Goal: Communication & Community: Answer question/provide support

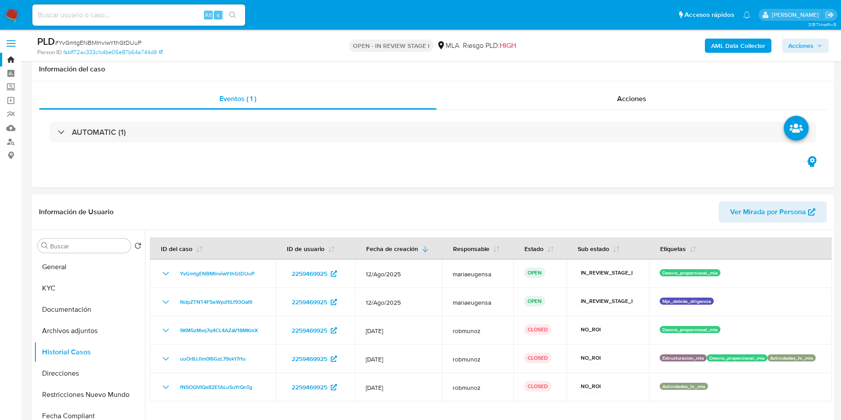
scroll to position [938, 0]
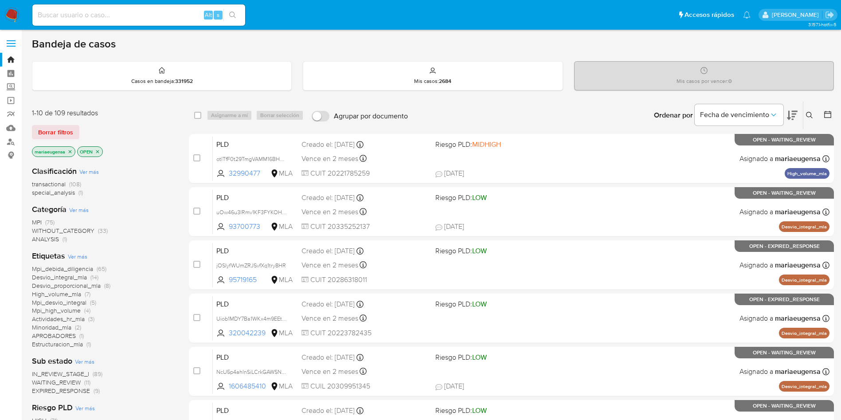
click at [154, 8] on div "Alt s" at bounding box center [138, 14] width 213 height 21
click at [164, 24] on div "Alt s" at bounding box center [138, 14] width 213 height 21
click at [162, 17] on input at bounding box center [138, 15] width 213 height 12
paste input "295009114"
type input "295009114"
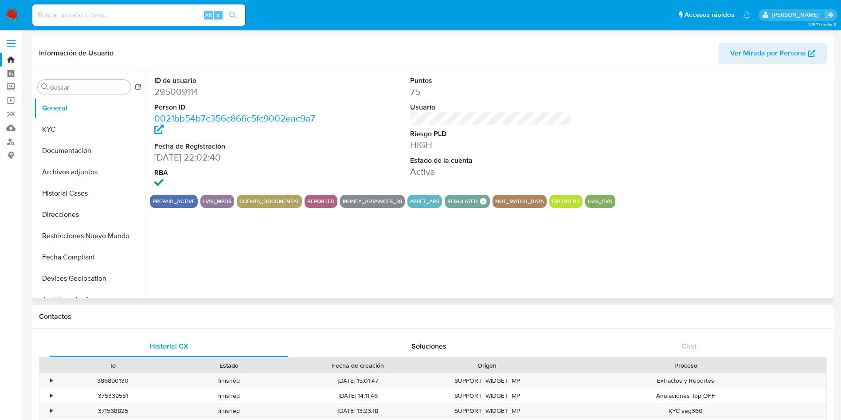
select select "10"
click at [84, 129] on button "KYC" at bounding box center [86, 129] width 104 height 21
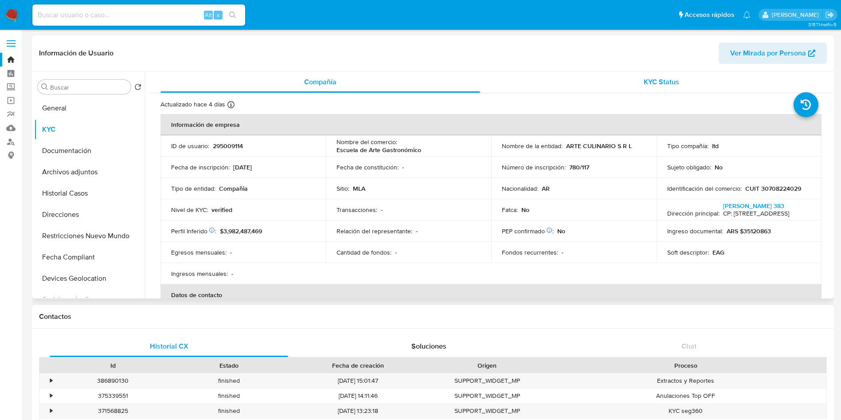
click at [515, 74] on div "KYC Status" at bounding box center [660, 81] width 319 height 21
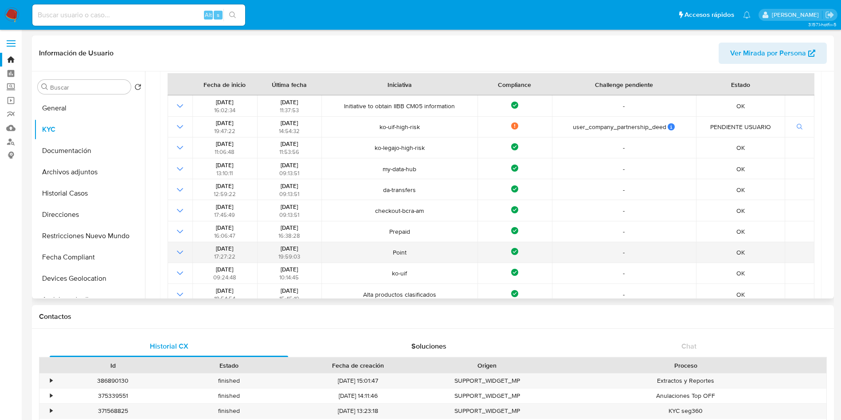
scroll to position [133, 0]
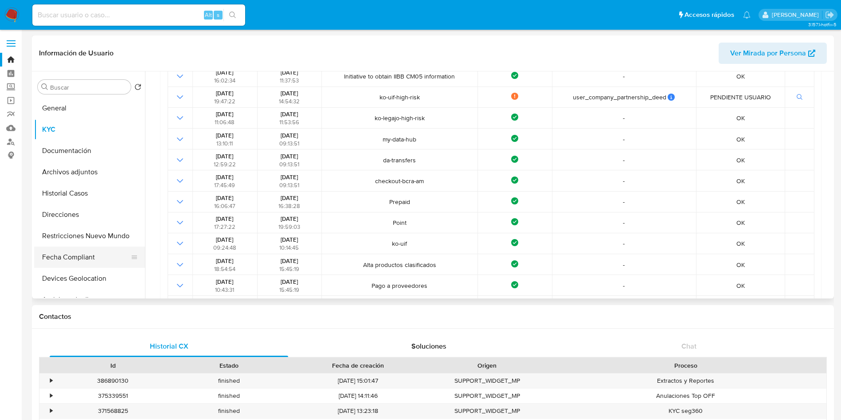
click at [76, 254] on button "Fecha Compliant" at bounding box center [86, 256] width 104 height 21
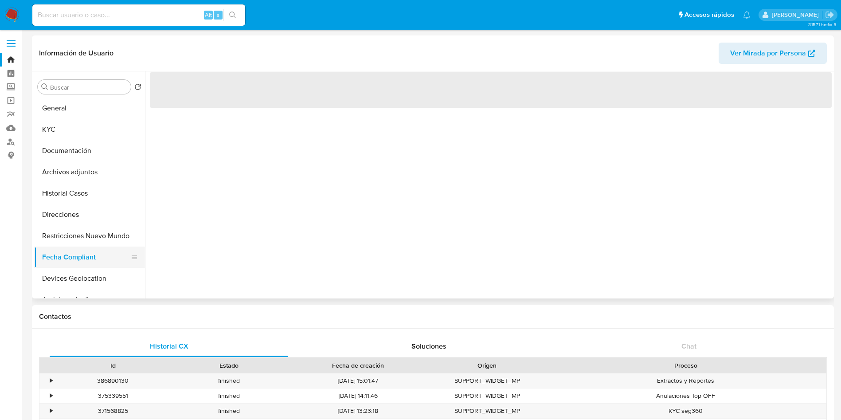
scroll to position [0, 0]
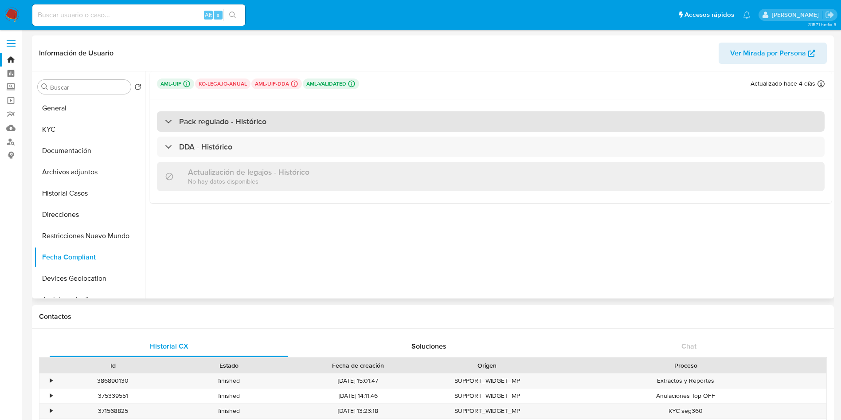
click at [209, 117] on h3 "Pack regulado - Histórico" at bounding box center [222, 122] width 87 height 10
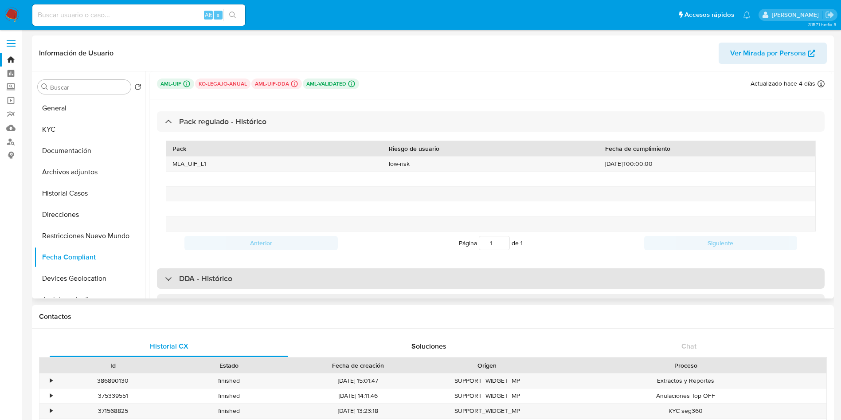
click at [222, 254] on h3 "DDA - Histórico" at bounding box center [205, 278] width 53 height 10
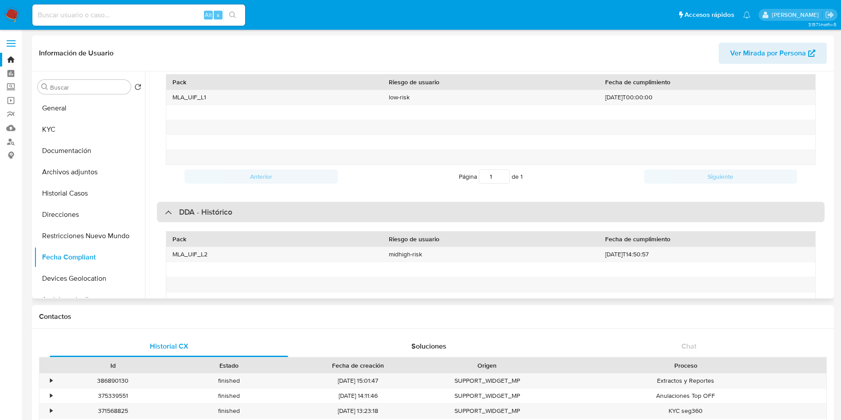
click at [259, 204] on div "DDA - Histórico" at bounding box center [490, 212] width 667 height 20
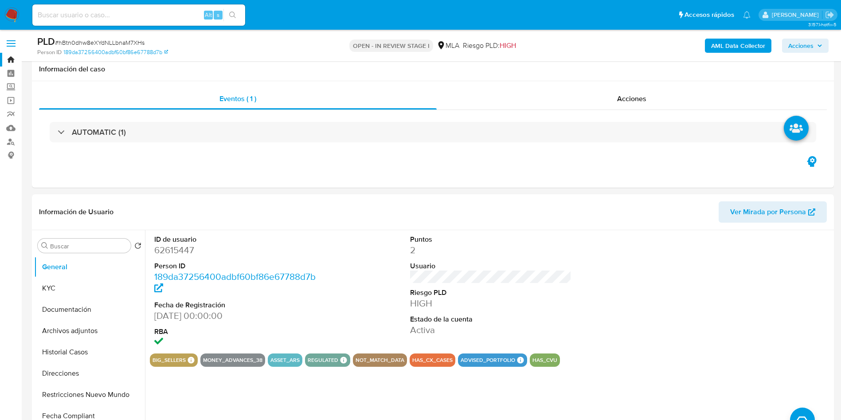
scroll to position [931, 0]
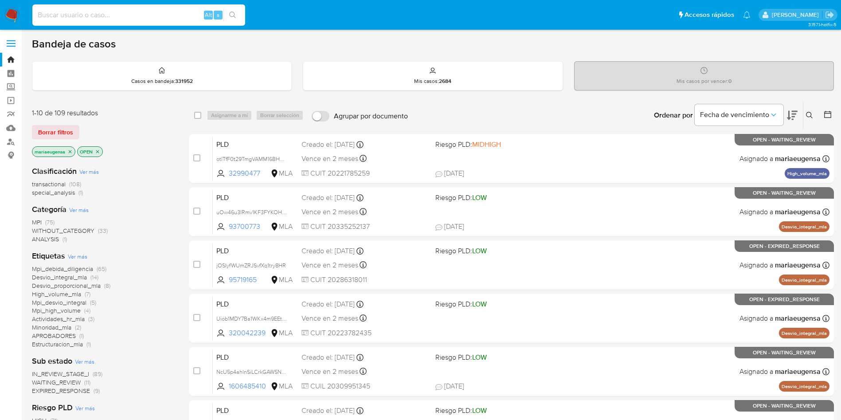
click at [116, 19] on input at bounding box center [138, 15] width 213 height 12
paste input "YvGmtgENBMInviwYthGtDUuP"
type input "YvGmtgENBMInviwYthGtDUuP"
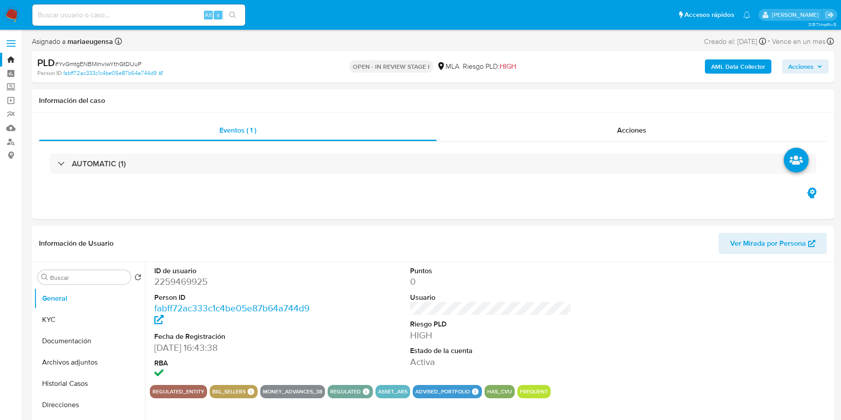
select select "10"
click at [195, 277] on dd "2259469925" at bounding box center [235, 281] width 162 height 12
copy dd "2259469925"
click at [130, 61] on span "# YvGmtgENBMInviwYthGtDUuP" at bounding box center [98, 63] width 86 height 9
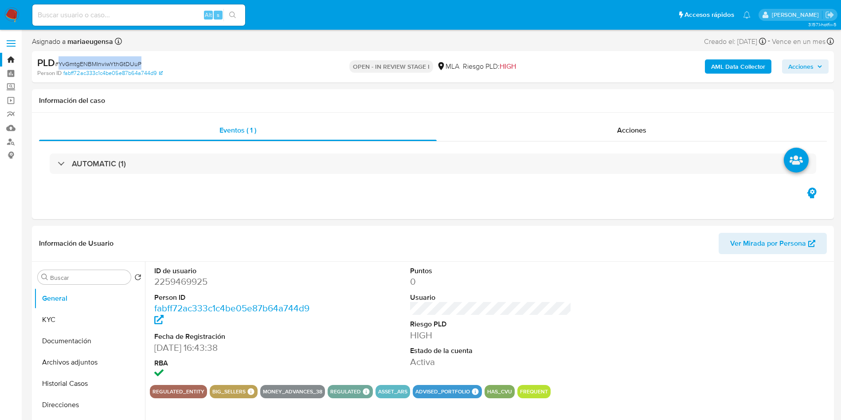
click at [130, 61] on span "# YvGmtgENBMInviwYthGtDUuP" at bounding box center [98, 63] width 86 height 9
copy span "YvGmtgENBMInviwYthGtDUuP"
click at [184, 280] on dd "2259469925" at bounding box center [235, 281] width 162 height 12
copy dd "2259469925"
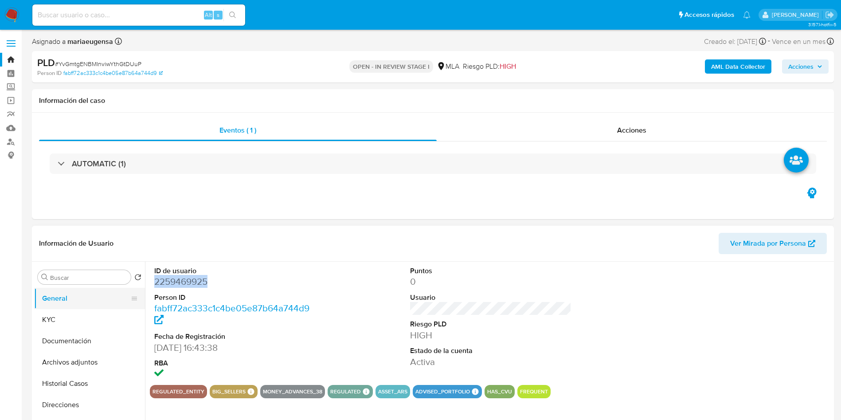
click at [59, 308] on button "General" at bounding box center [86, 298] width 104 height 21
click at [54, 325] on button "KYC" at bounding box center [86, 319] width 104 height 21
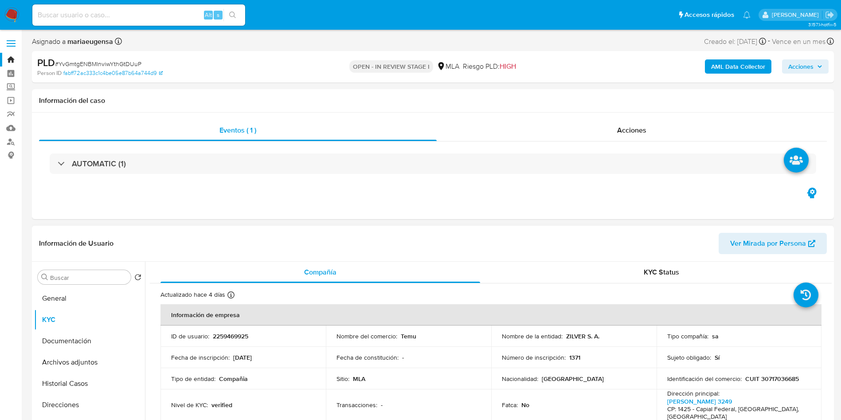
click at [407, 333] on p "Temu" at bounding box center [409, 336] width 16 height 8
copy p "Temu"
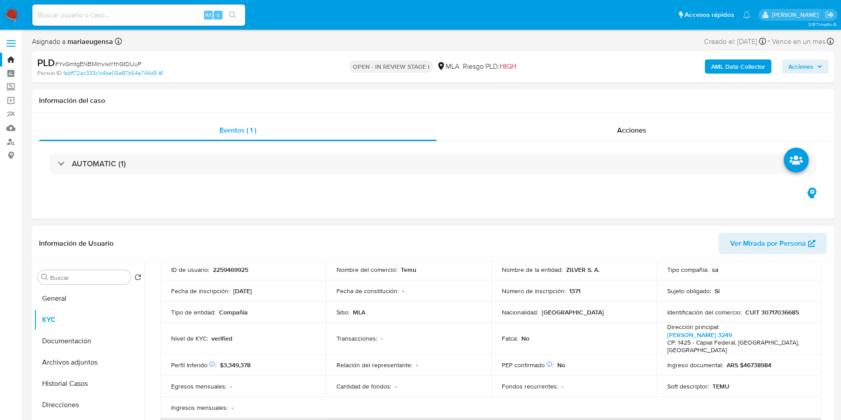
click at [773, 308] on p "CUIT 30717036685" at bounding box center [772, 312] width 54 height 8
copy p "30717036685"
drag, startPoint x: 57, startPoint y: 384, endPoint x: 308, endPoint y: 338, distance: 255.9
click at [60, 383] on button "Historial Casos" at bounding box center [89, 383] width 111 height 21
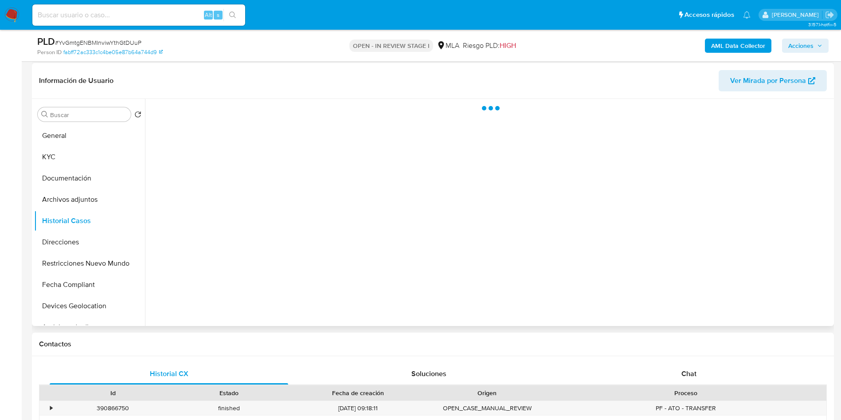
scroll to position [133, 0]
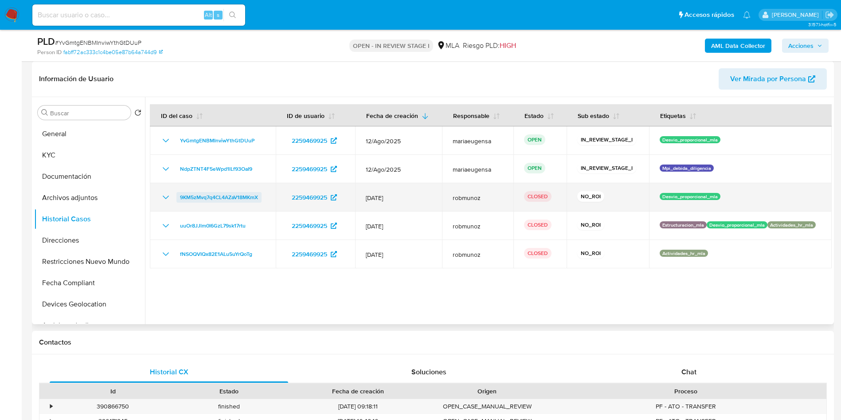
click at [206, 197] on span "9KM5zMvq7q4CL4AZaV18MKmX" at bounding box center [219, 197] width 78 height 11
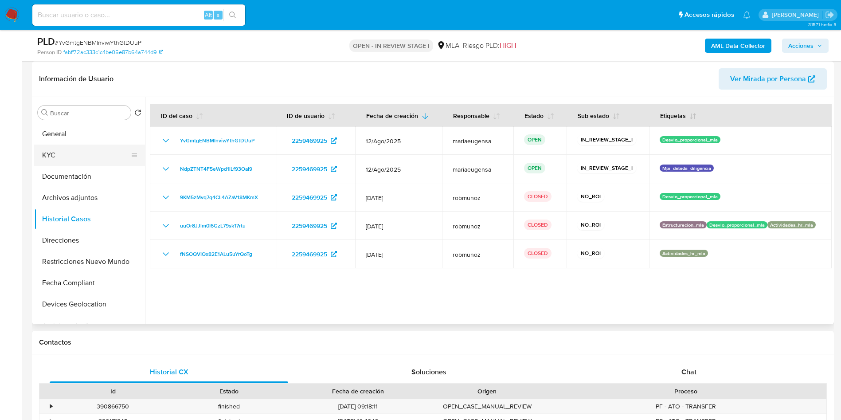
click at [85, 159] on button "KYC" at bounding box center [86, 154] width 104 height 21
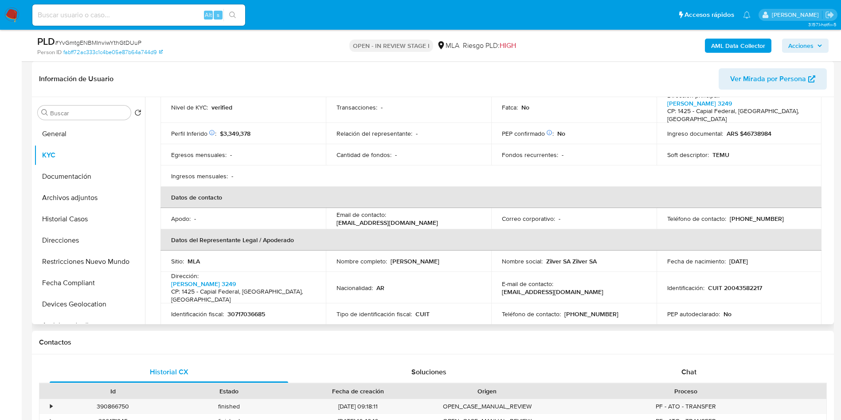
scroll to position [199, 0]
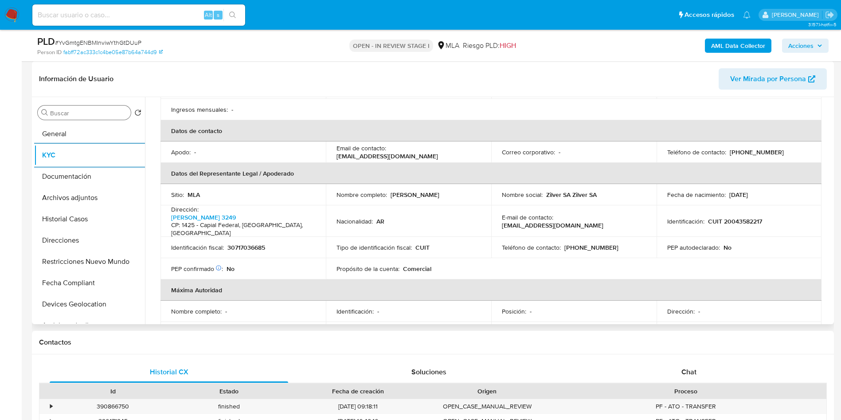
click at [82, 108] on div "Buscar" at bounding box center [84, 112] width 93 height 14
click at [85, 110] on input "Buscar" at bounding box center [88, 113] width 77 height 8
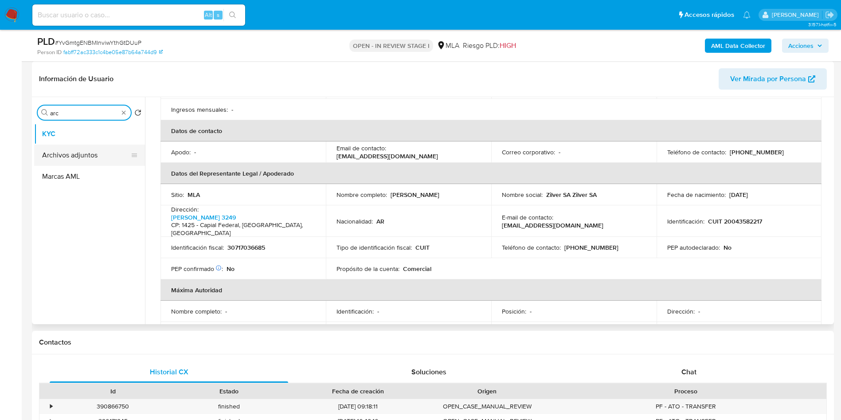
type input "arc"
click at [78, 153] on button "Archivos adjuntos" at bounding box center [86, 154] width 104 height 21
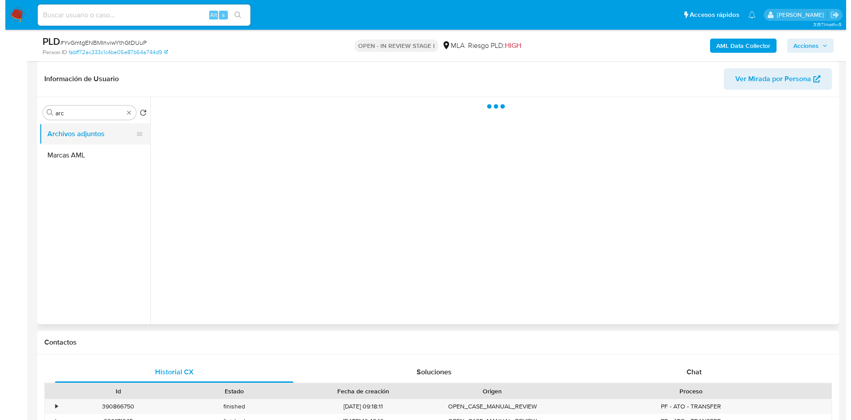
scroll to position [0, 0]
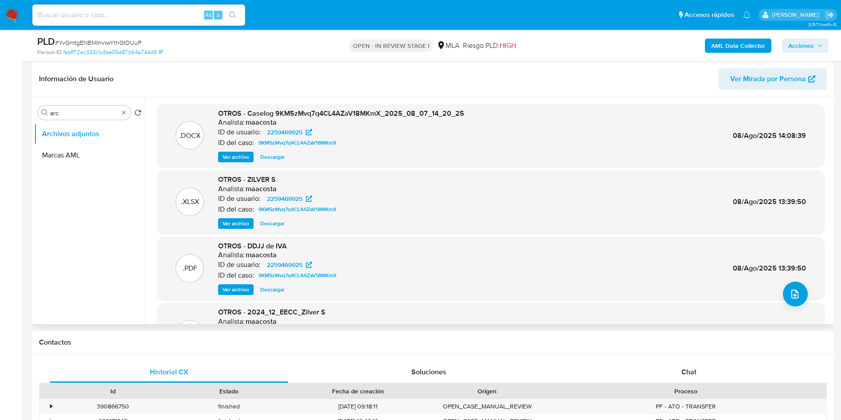
click at [243, 222] on span "Ver archivo" at bounding box center [235, 223] width 27 height 9
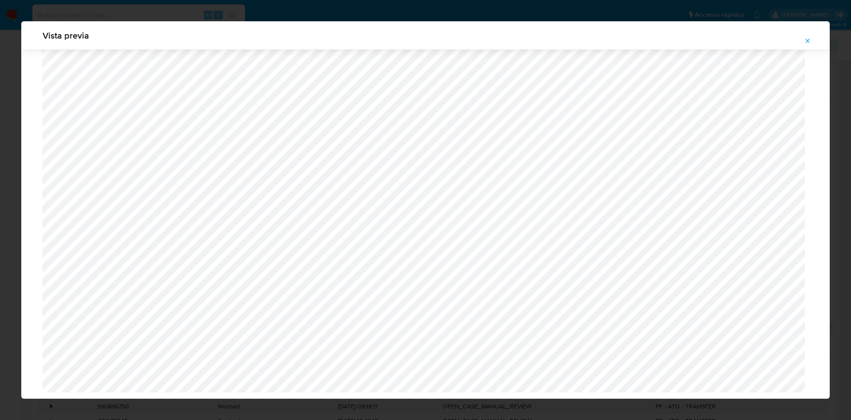
scroll to position [605, 0]
click at [808, 38] on icon "Attachment preview" at bounding box center [807, 40] width 7 height 7
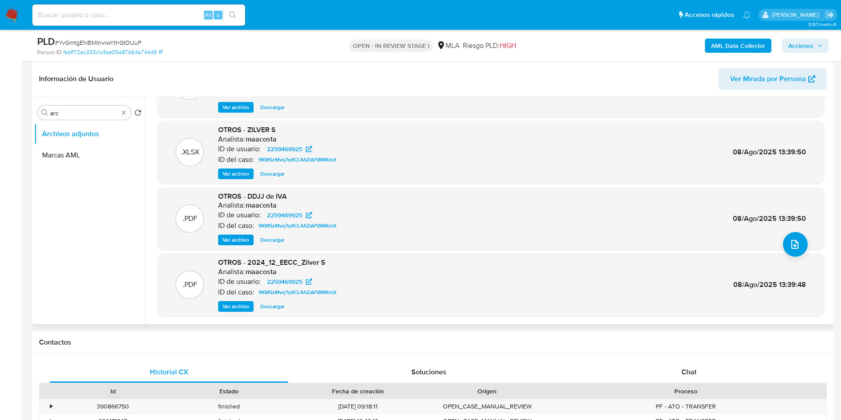
scroll to position [66, 0]
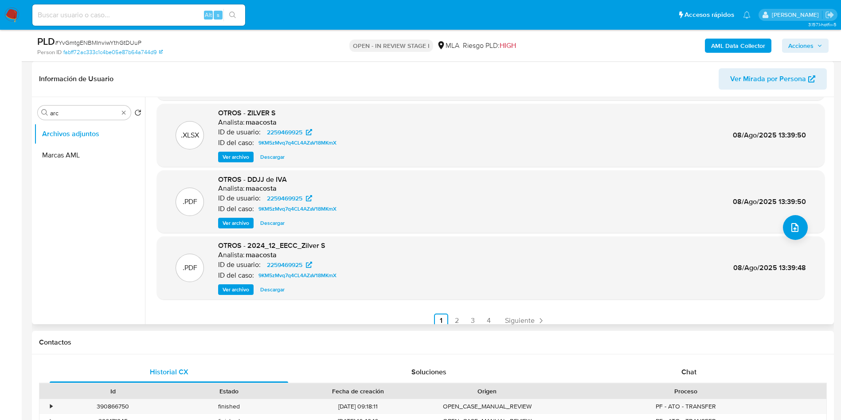
click at [245, 226] on span "Ver archivo" at bounding box center [235, 222] width 27 height 9
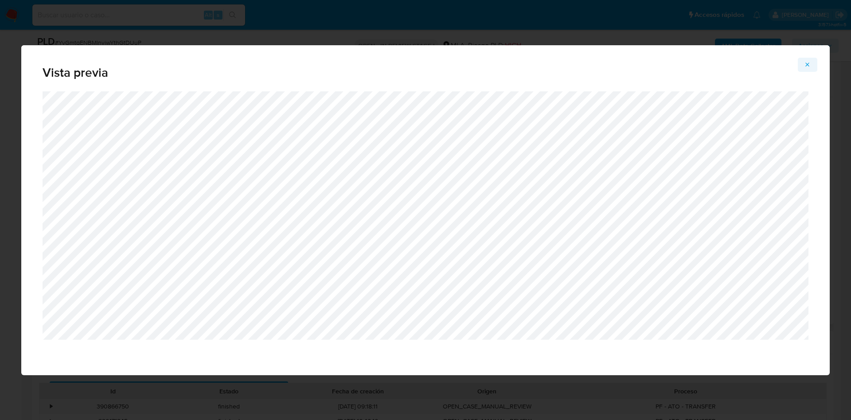
click at [808, 63] on icon "Attachment preview" at bounding box center [807, 64] width 7 height 7
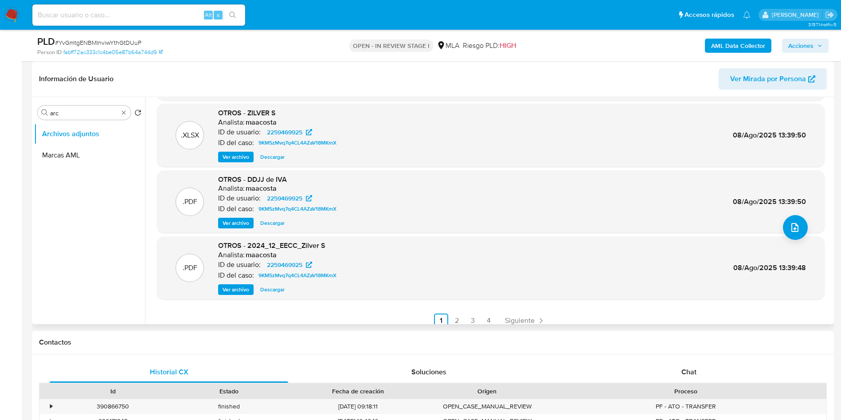
click at [129, 259] on ul "Archivos adjuntos Marcas AML" at bounding box center [89, 223] width 111 height 200
click at [716, 374] on div "Chat" at bounding box center [688, 371] width 238 height 21
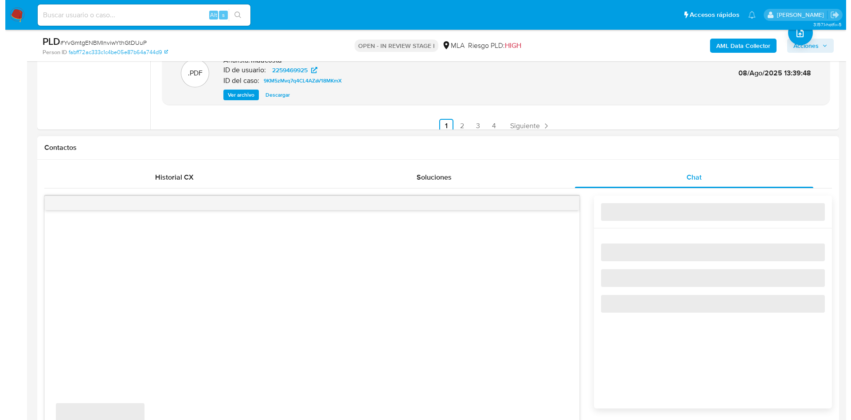
scroll to position [332, 0]
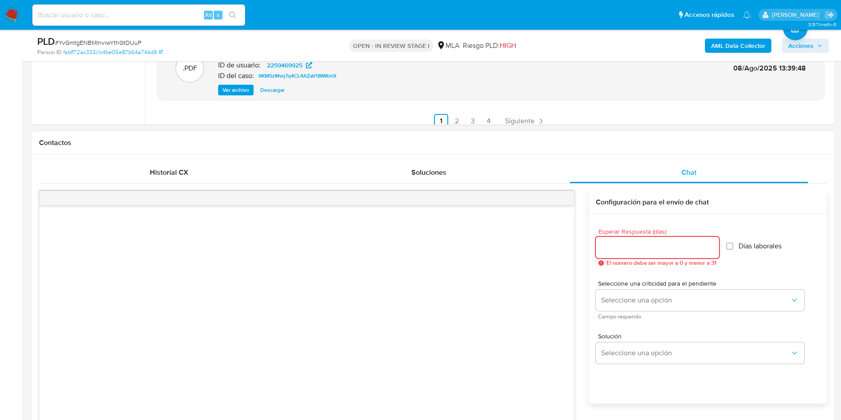
click at [623, 246] on input "Esperar Respuesta (días)" at bounding box center [657, 247] width 123 height 12
type input "2"
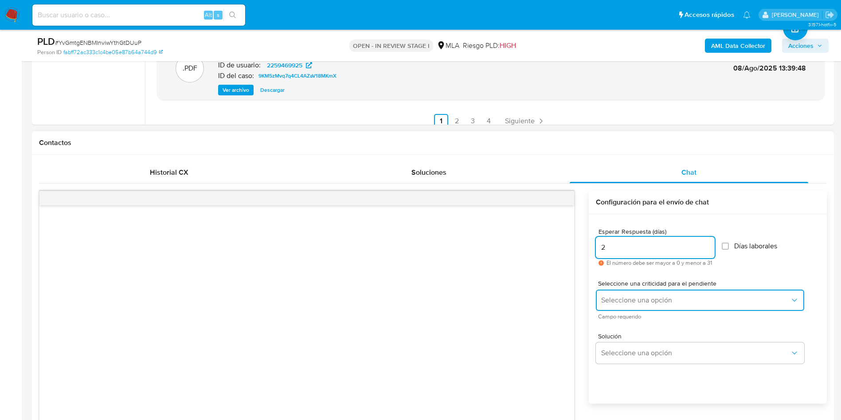
click at [621, 308] on button "Seleccione una opción" at bounding box center [700, 299] width 208 height 21
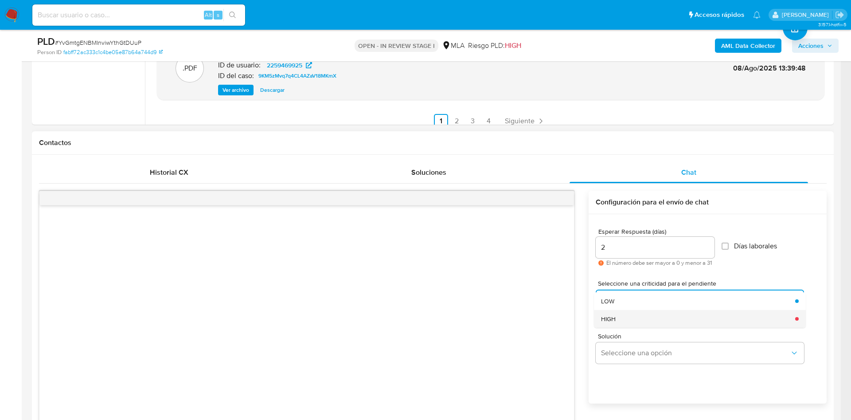
click at [621, 317] on div "HIGH" at bounding box center [695, 319] width 189 height 18
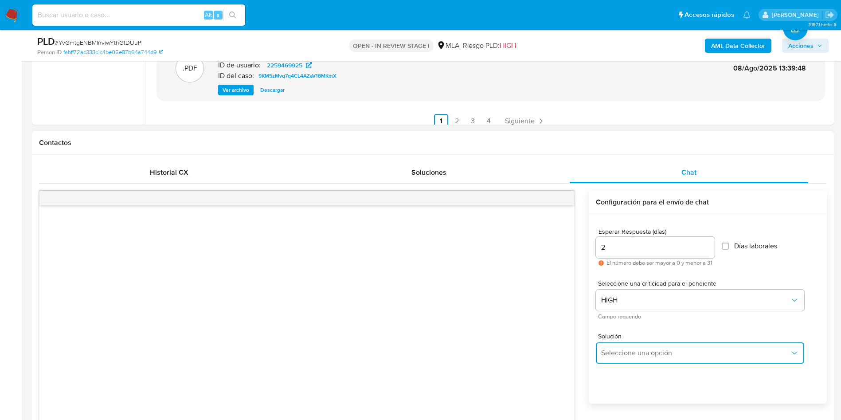
click at [613, 352] on span "Seleccione una opción" at bounding box center [695, 352] width 189 height 9
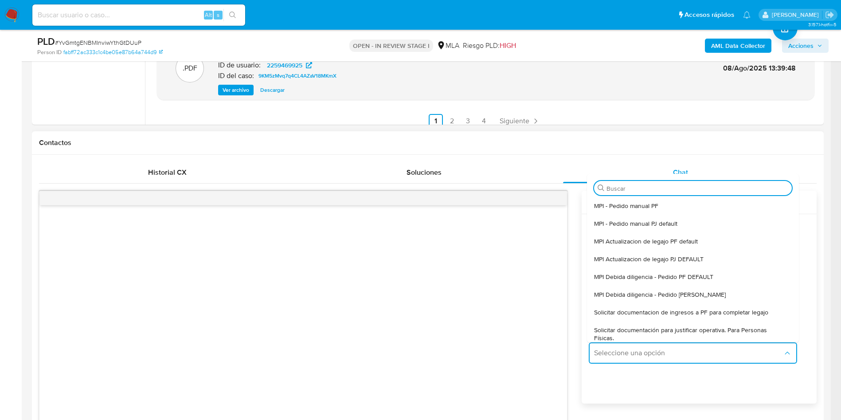
click at [54, 302] on div at bounding box center [302, 326] width 527 height 242
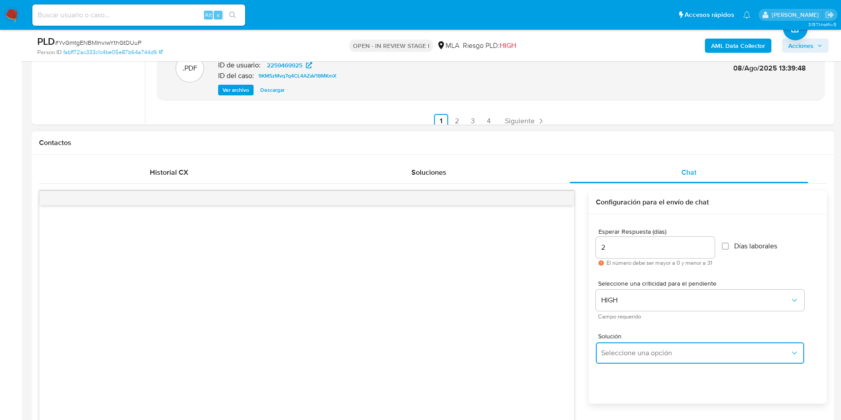
click at [611, 348] on span "Seleccione una opción" at bounding box center [695, 352] width 189 height 9
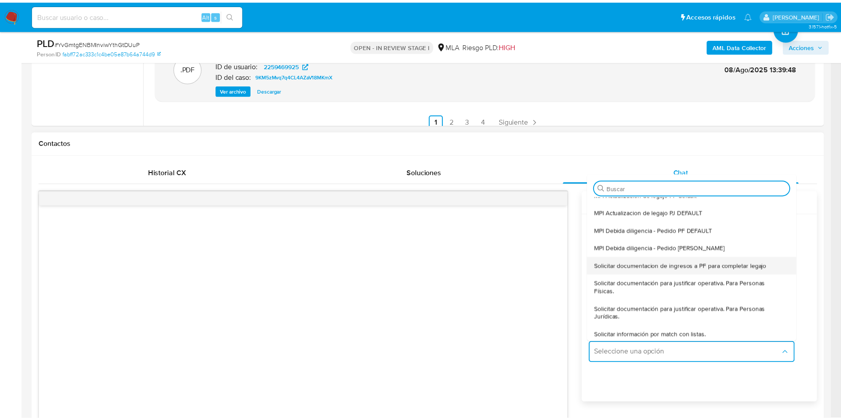
scroll to position [66, 0]
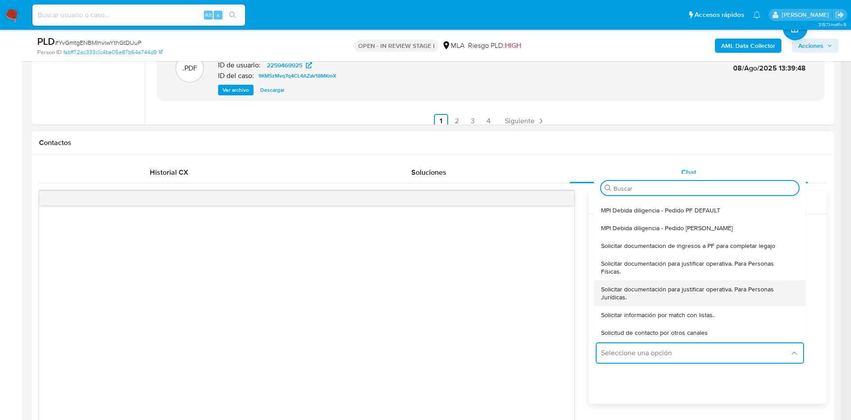
click at [640, 291] on span "Solicitar documentación para justificar operativa. Para Personas Jurídicas." at bounding box center [697, 293] width 192 height 16
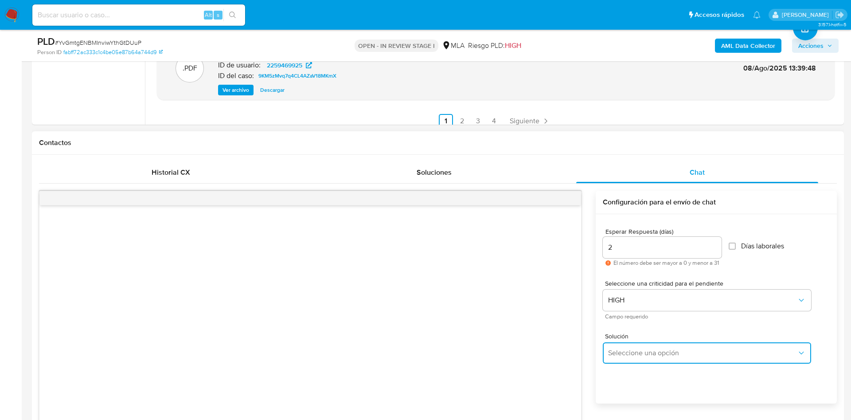
type textarea "Hola ,En función de las operaciones registradas en la cuenta, la compañía está …"
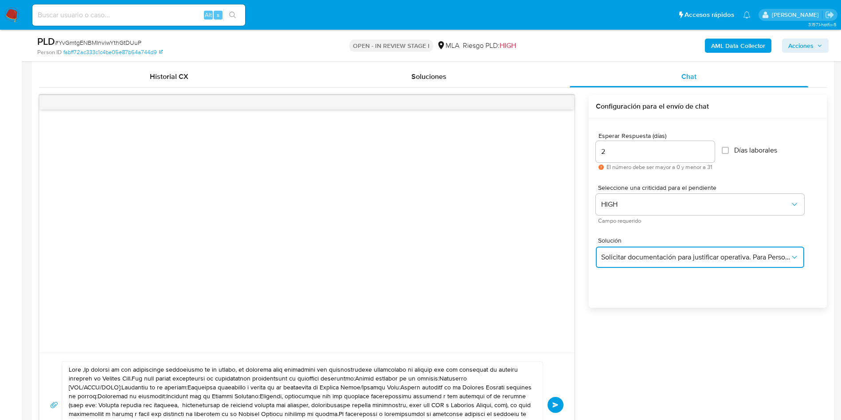
scroll to position [532, 0]
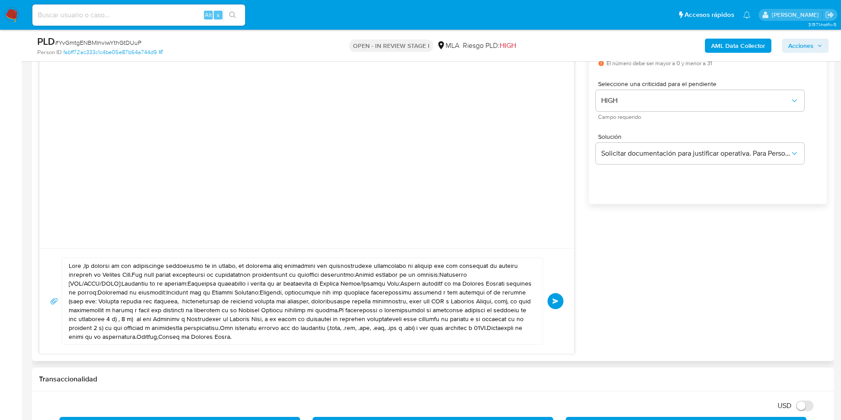
click at [191, 291] on textarea at bounding box center [300, 301] width 463 height 86
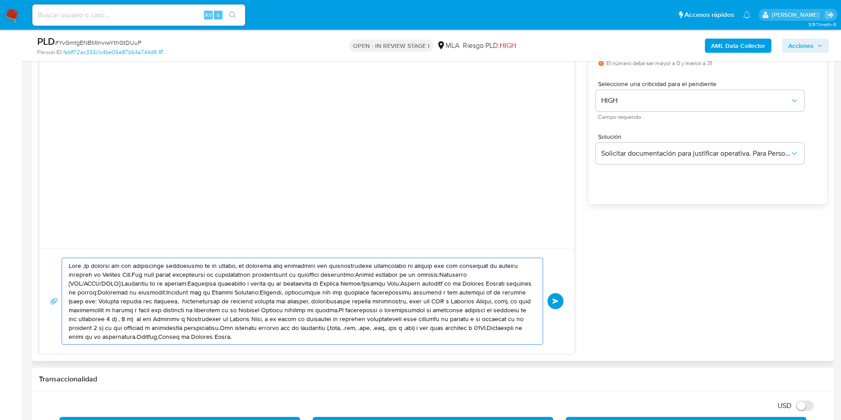
click at [191, 290] on textarea at bounding box center [300, 301] width 463 height 86
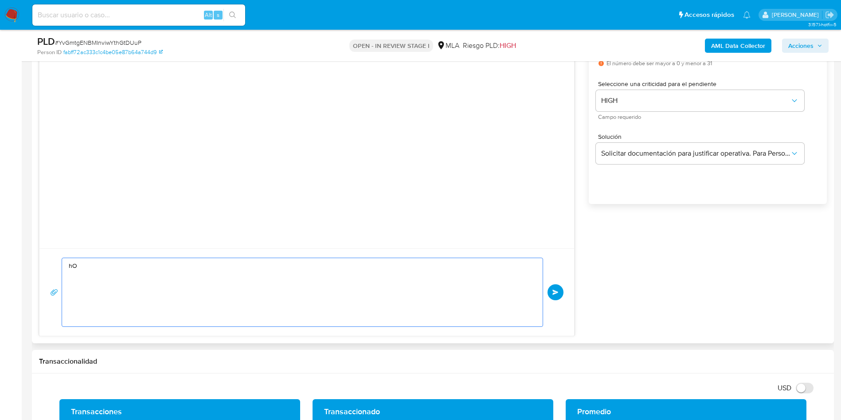
type textarea "h"
type textarea "Hola,"
drag, startPoint x: 99, startPoint y: 271, endPoint x: 54, endPoint y: 263, distance: 45.5
click at [54, 263] on div "Hola, Enviar" at bounding box center [306, 291] width 513 height 69
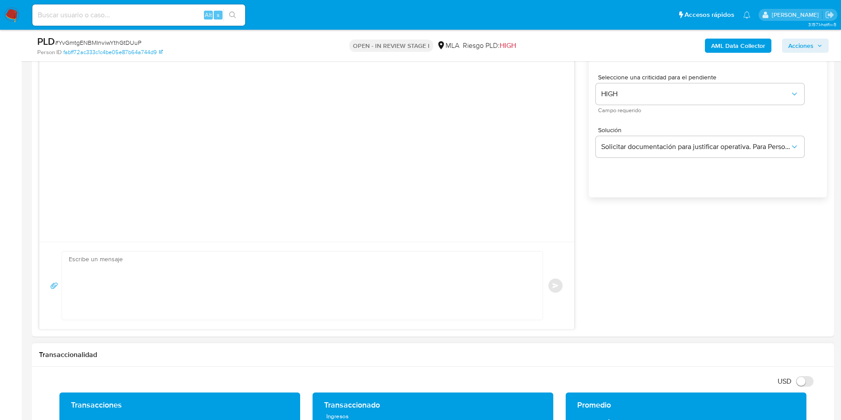
scroll to position [598, 0]
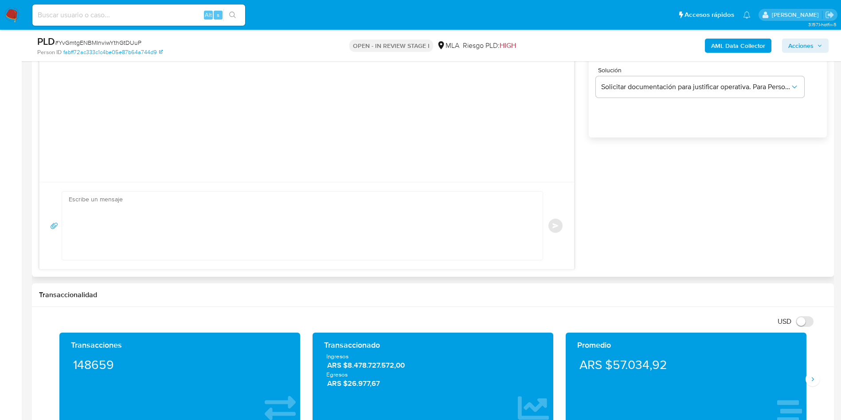
click at [128, 230] on textarea at bounding box center [300, 225] width 463 height 68
paste textarea "Hola ZILVER S. A., En función de las operaciones registradas en la cuenta de la…"
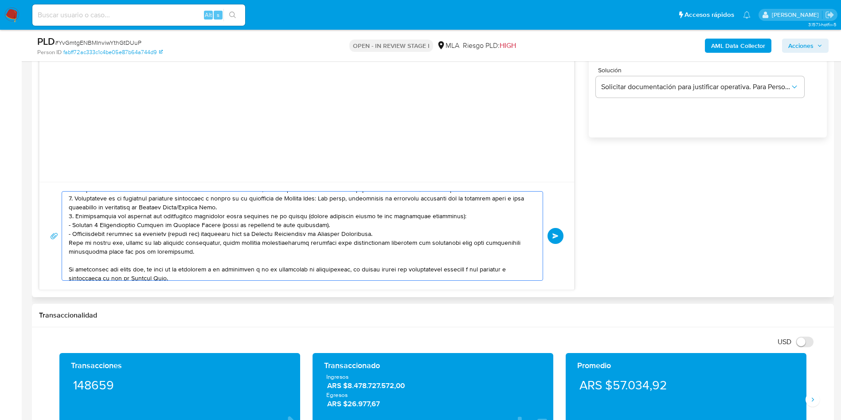
scroll to position [0, 0]
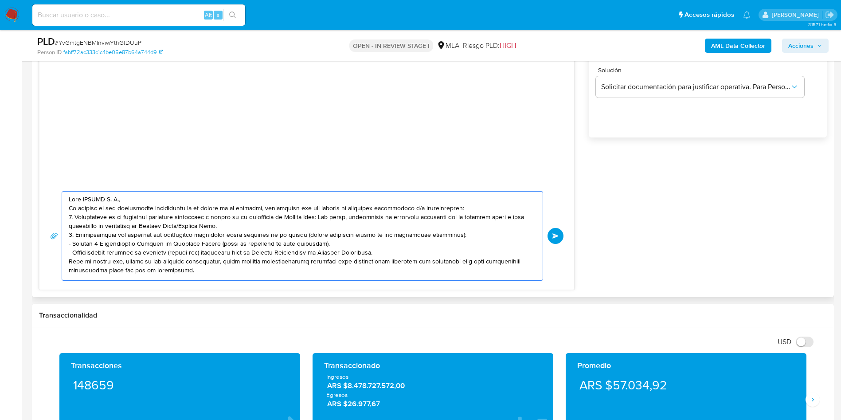
click at [147, 192] on textarea at bounding box center [300, 235] width 463 height 89
click at [143, 197] on textarea at bounding box center [300, 235] width 463 height 89
click at [480, 202] on textarea at bounding box center [300, 235] width 463 height 89
click at [479, 208] on textarea at bounding box center [300, 235] width 463 height 89
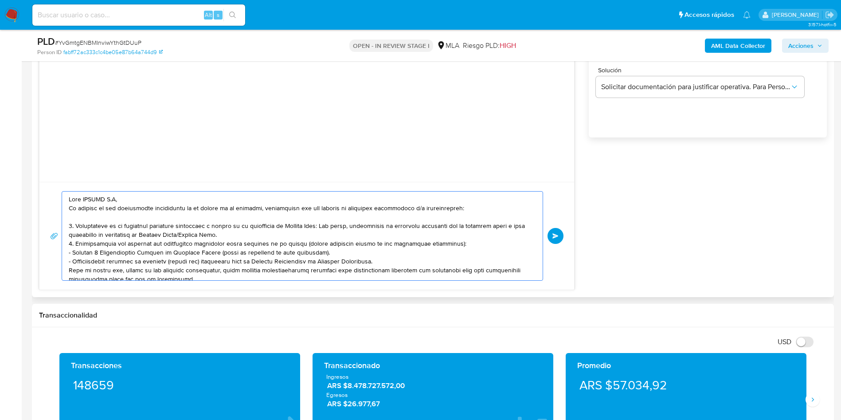
click at [259, 234] on textarea at bounding box center [300, 235] width 463 height 89
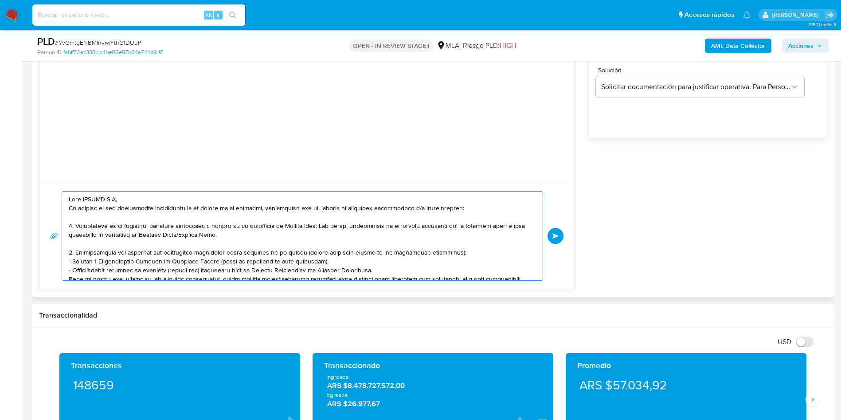
click at [326, 261] on textarea at bounding box center [300, 235] width 463 height 89
click at [474, 250] on textarea at bounding box center [300, 235] width 463 height 89
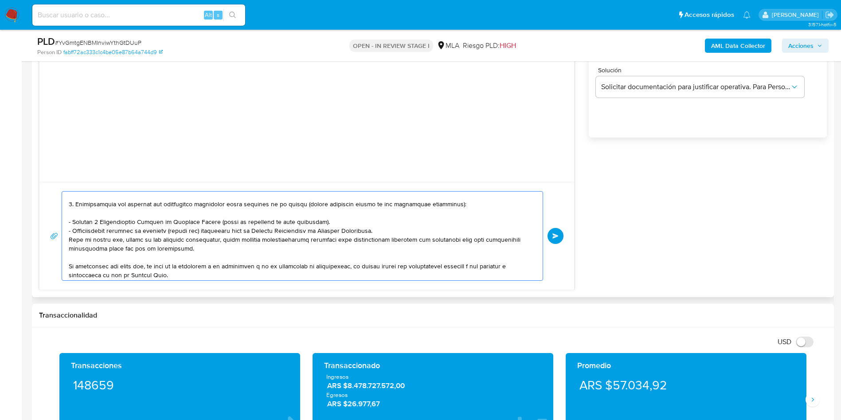
scroll to position [66, 0]
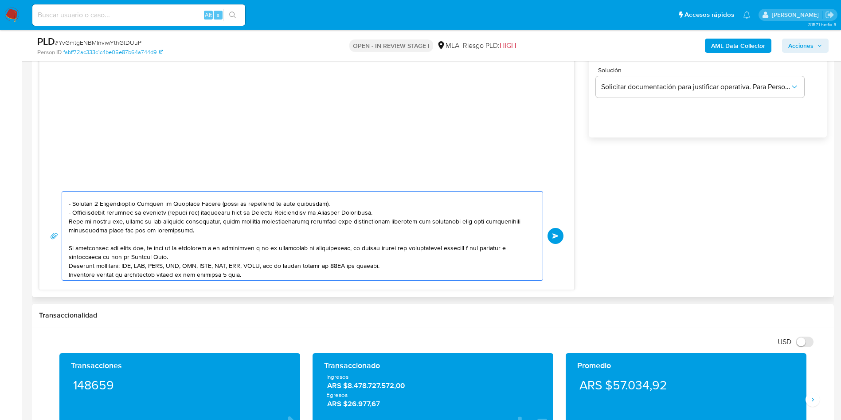
click at [390, 214] on textarea at bounding box center [300, 235] width 463 height 89
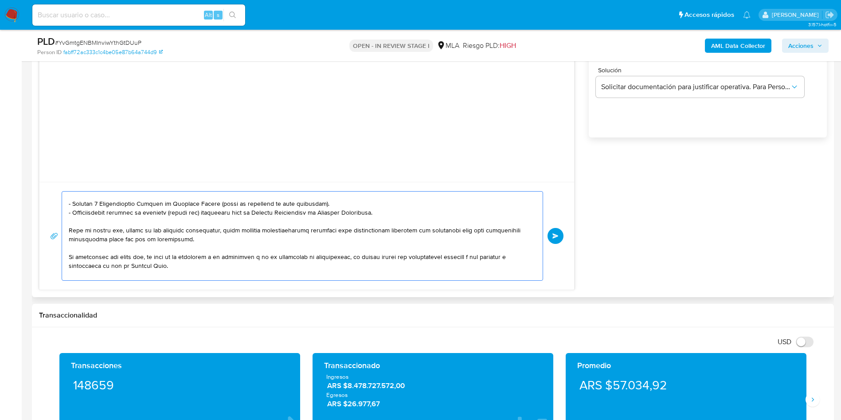
scroll to position [133, 0]
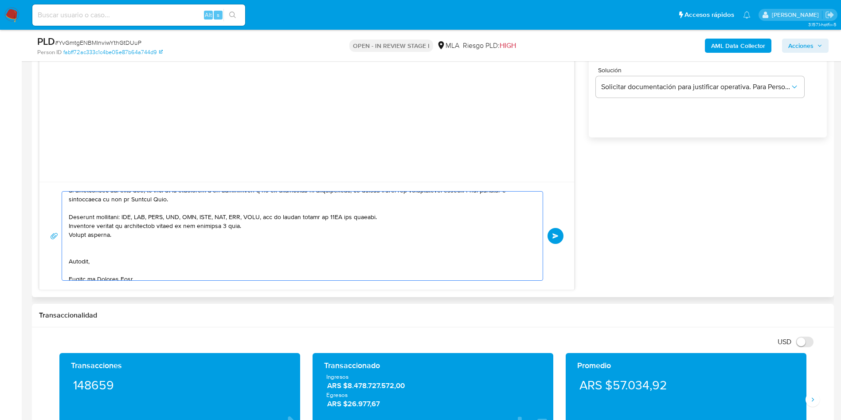
click at [423, 220] on textarea at bounding box center [300, 235] width 463 height 89
click at [275, 243] on textarea at bounding box center [300, 235] width 463 height 89
click at [269, 234] on textarea at bounding box center [300, 235] width 463 height 89
click at [81, 261] on textarea at bounding box center [300, 235] width 463 height 89
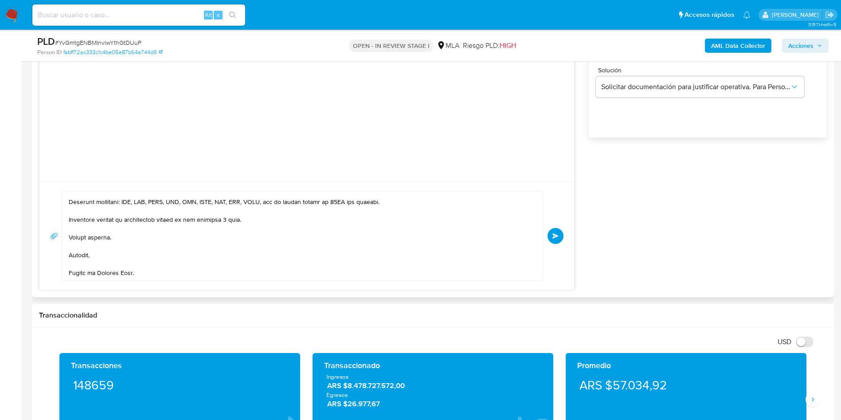
drag, startPoint x: 81, startPoint y: 281, endPoint x: 82, endPoint y: 275, distance: 6.3
click at [81, 280] on div "Enviar" at bounding box center [306, 236] width 534 height 108
click at [81, 273] on textarea at bounding box center [300, 235] width 463 height 89
click at [101, 245] on textarea at bounding box center [300, 235] width 463 height 89
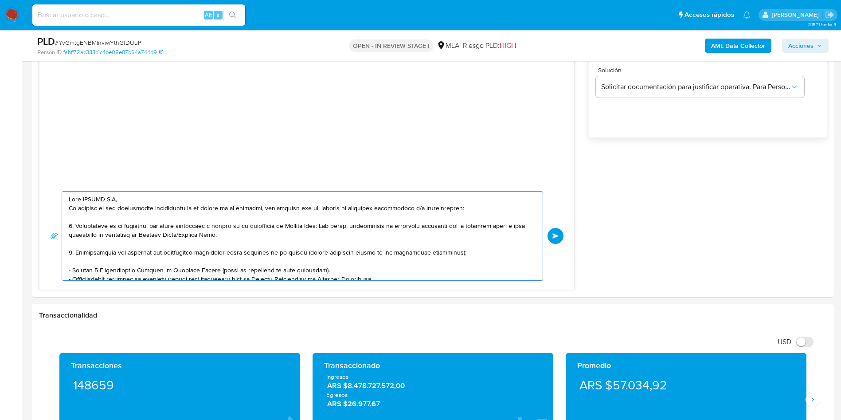
drag, startPoint x: 175, startPoint y: 274, endPoint x: 2, endPoint y: 95, distance: 249.4
click at [2, 95] on section "Bandeja Tablero Screening Búsqueda en Listas Watchlist Herramientas Operaciones…" at bounding box center [420, 427] width 841 height 2050
click at [137, 197] on textarea at bounding box center [300, 235] width 463 height 89
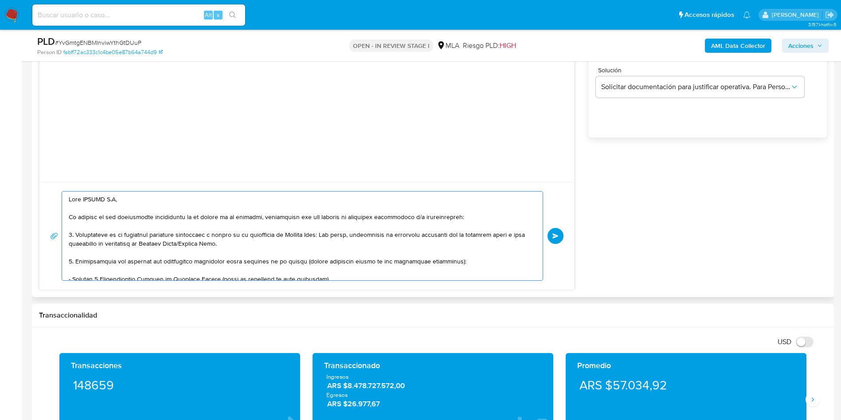
drag, startPoint x: 175, startPoint y: 278, endPoint x: 55, endPoint y: 171, distance: 161.6
click at [55, 171] on div "Enviar" at bounding box center [306, 107] width 535 height 365
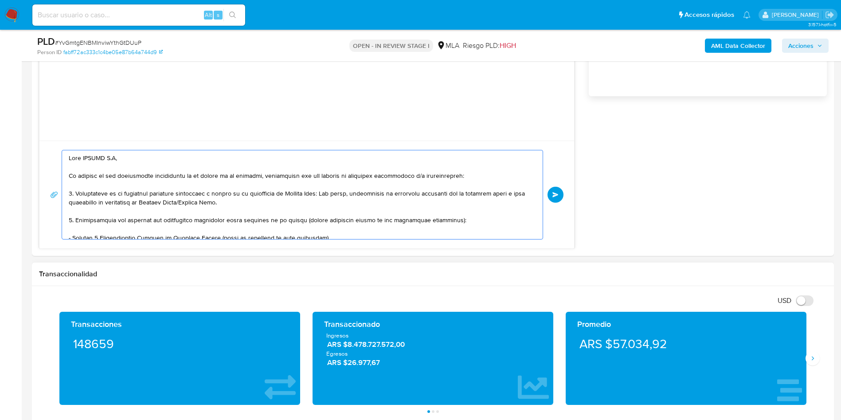
scroll to position [665, 0]
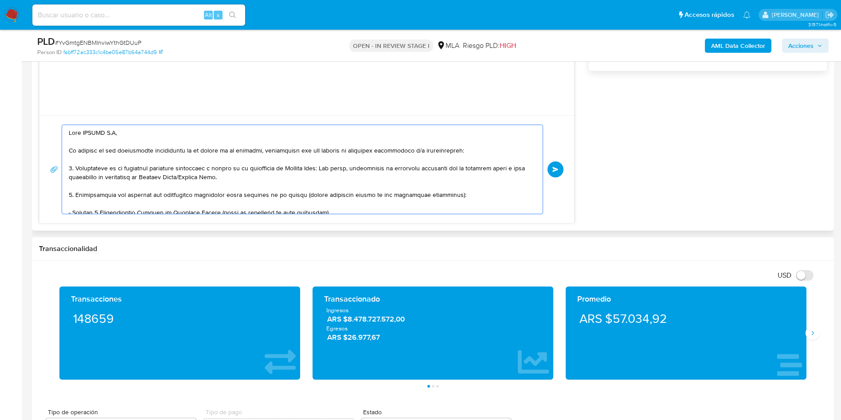
click at [281, 191] on textarea at bounding box center [300, 169] width 463 height 89
click at [240, 195] on textarea at bounding box center [300, 169] width 463 height 89
click at [324, 188] on textarea at bounding box center [300, 169] width 463 height 89
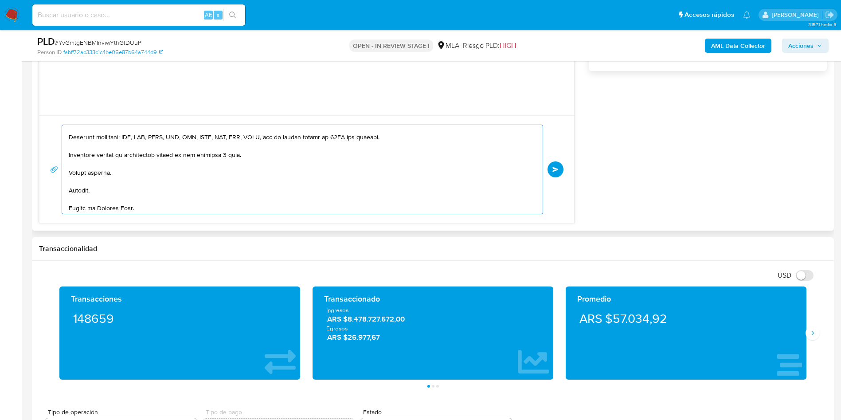
scroll to position [157, 0]
type textarea "Hola ZILVER S.A, En función de las operaciones registradas en la cuenta de la c…"
click at [551, 165] on button "Enviar" at bounding box center [555, 169] width 16 height 16
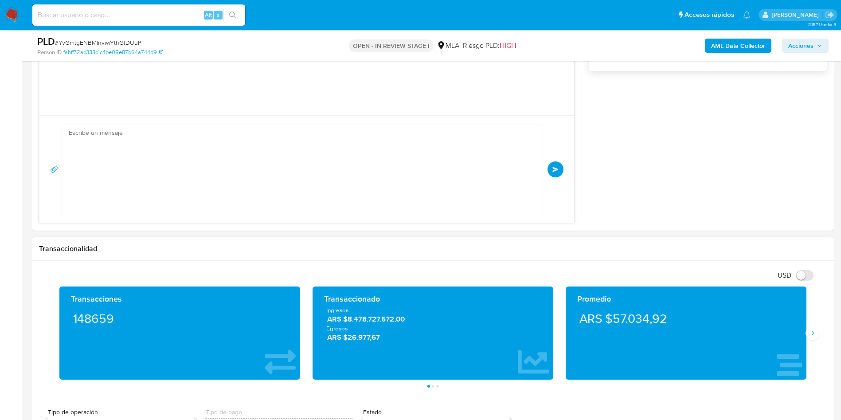
scroll to position [123, 0]
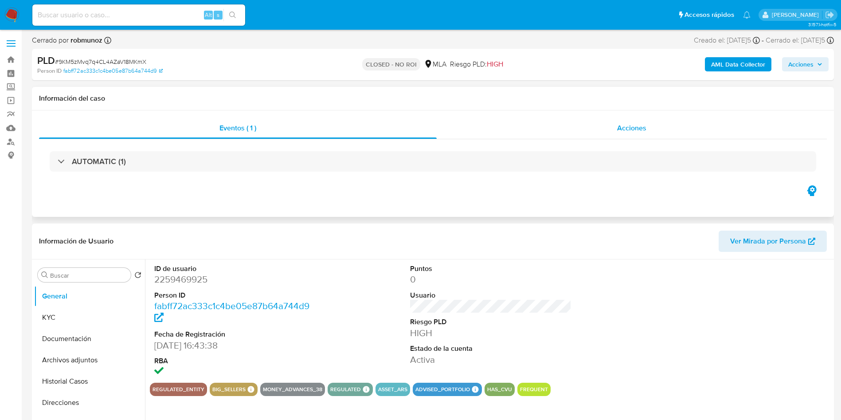
click at [535, 133] on div "Acciones" at bounding box center [631, 127] width 390 height 21
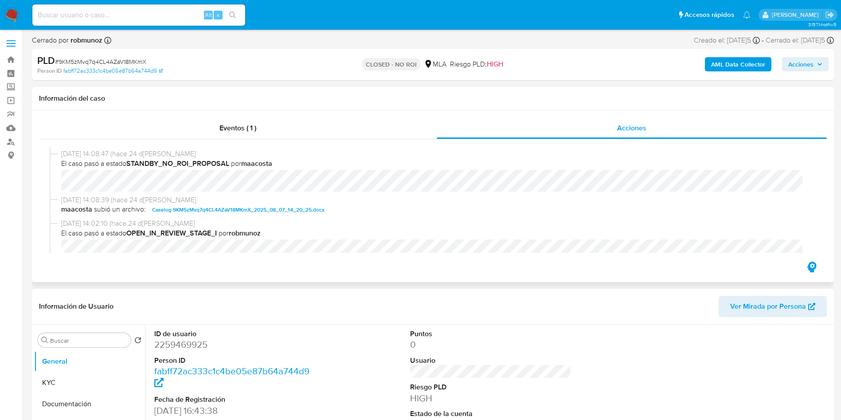
scroll to position [133, 0]
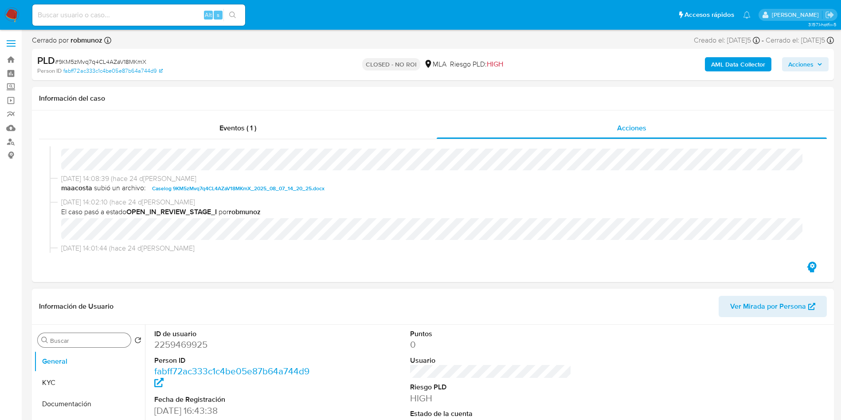
select select "10"
click at [66, 339] on input "Buscar" at bounding box center [88, 340] width 77 height 8
type input "arc"
click at [65, 386] on button "Archivos adjuntos" at bounding box center [86, 382] width 104 height 21
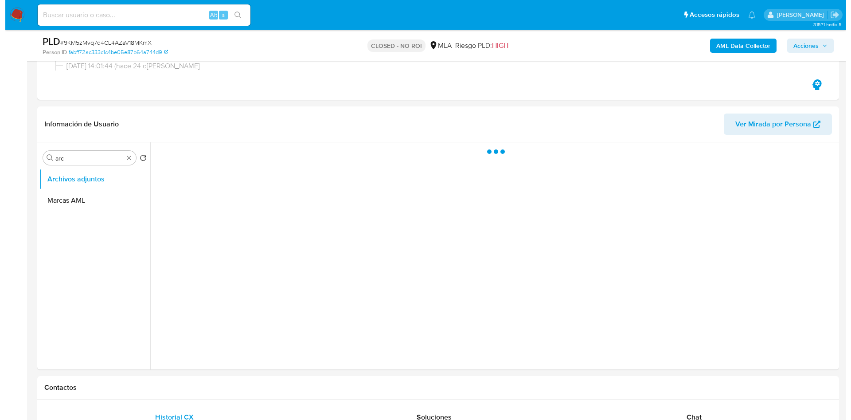
scroll to position [161, 0]
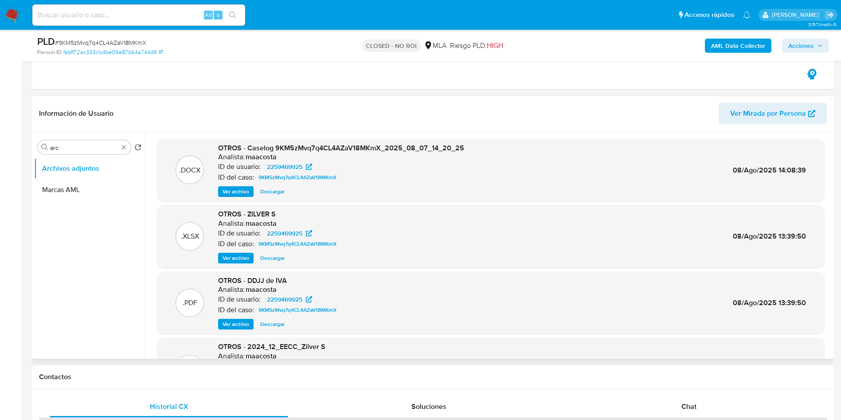
click at [239, 193] on span "Ver archivo" at bounding box center [235, 191] width 27 height 9
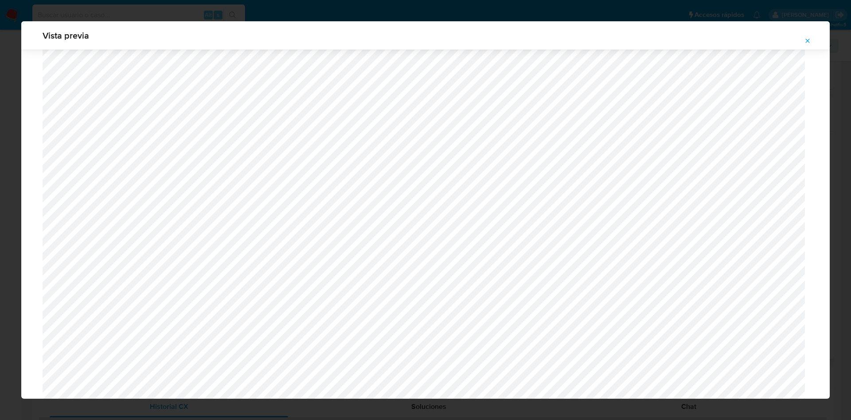
scroll to position [580, 0]
click at [805, 40] on icon "Attachment preview" at bounding box center [807, 40] width 7 height 7
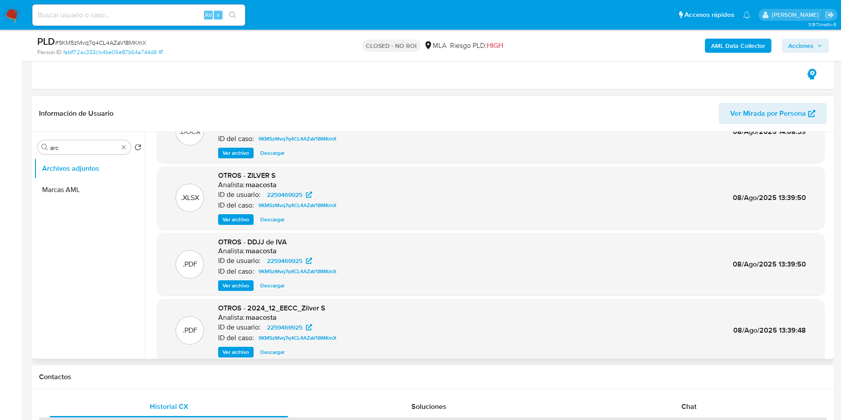
scroll to position [66, 0]
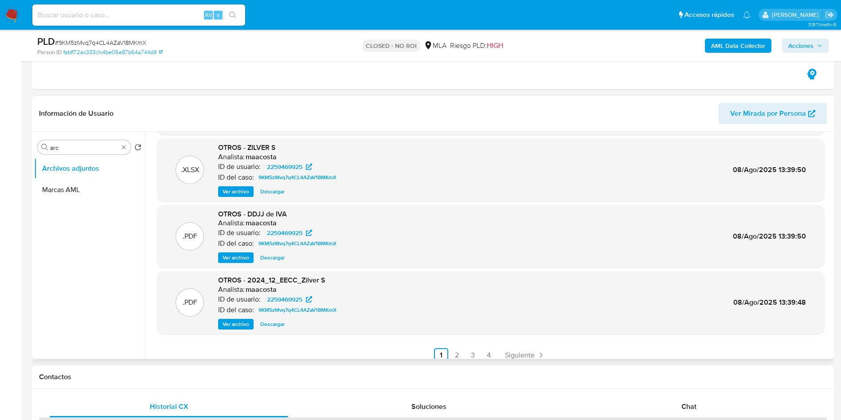
drag, startPoint x: 246, startPoint y: 259, endPoint x: 226, endPoint y: 274, distance: 25.0
click at [242, 261] on span "Ver archivo" at bounding box center [235, 257] width 27 height 9
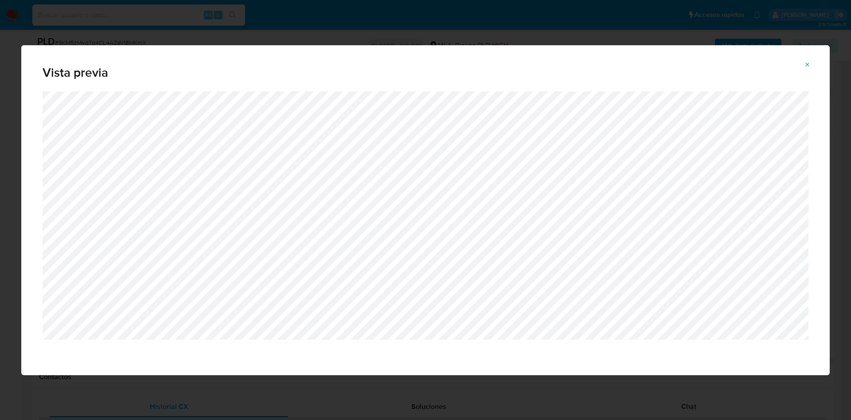
click at [805, 65] on icon "Attachment preview" at bounding box center [807, 64] width 7 height 7
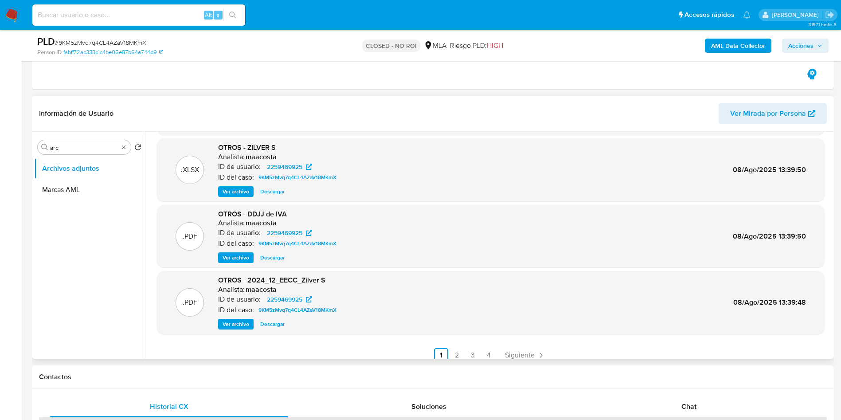
click at [242, 323] on span "Ver archivo" at bounding box center [235, 323] width 27 height 9
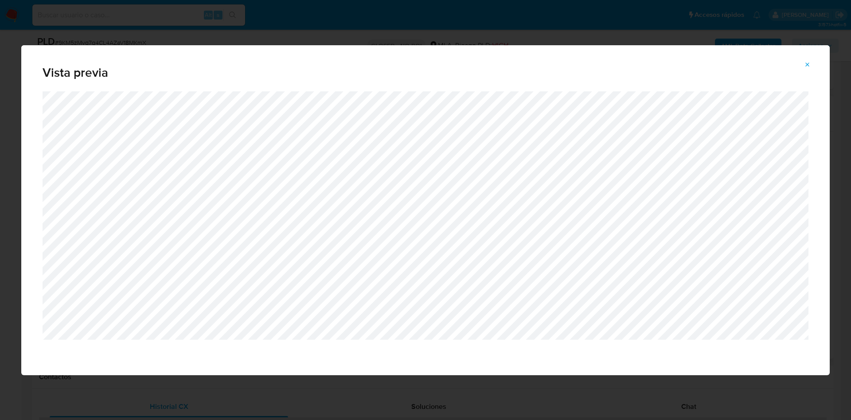
click at [809, 60] on span "Attachment preview" at bounding box center [807, 64] width 7 height 12
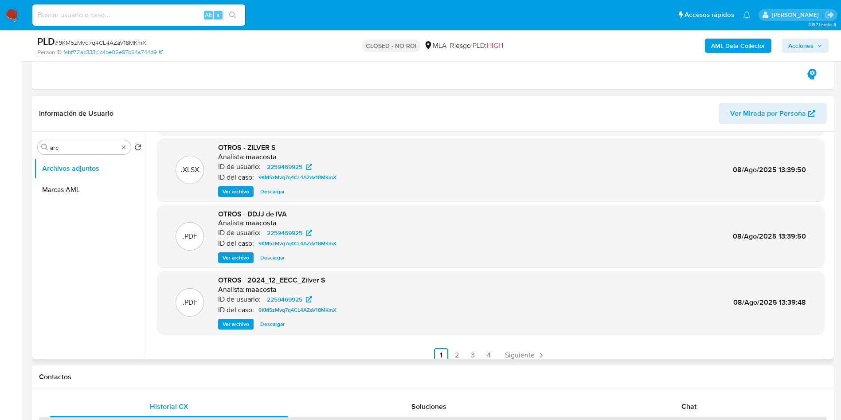
click at [72, 141] on div "Buscar arc" at bounding box center [84, 147] width 93 height 14
click at [70, 145] on input "arc" at bounding box center [84, 148] width 68 height 8
click at [83, 166] on button "KYC" at bounding box center [86, 168] width 104 height 21
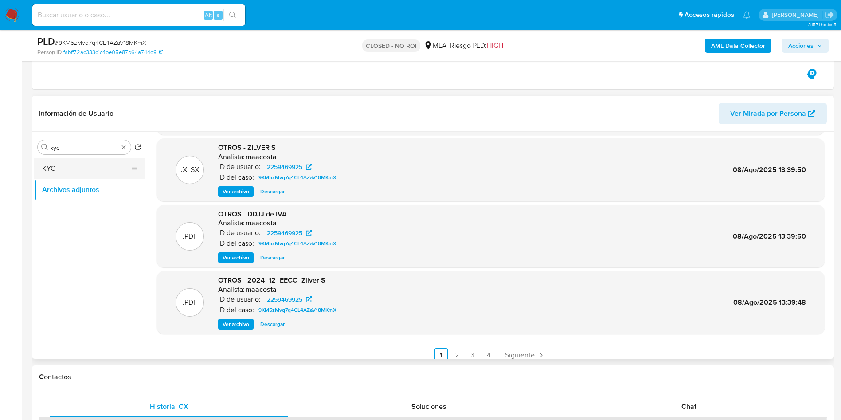
scroll to position [0, 0]
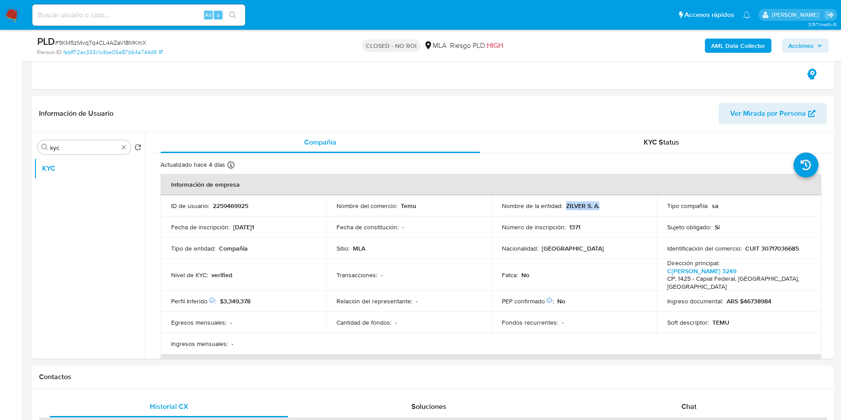
drag, startPoint x: 564, startPoint y: 207, endPoint x: 603, endPoint y: 200, distance: 40.0
click at [603, 200] on td "Nombre de la entidad : ZILVER S. A." at bounding box center [573, 205] width 165 height 21
copy p "ZILVER S. A."
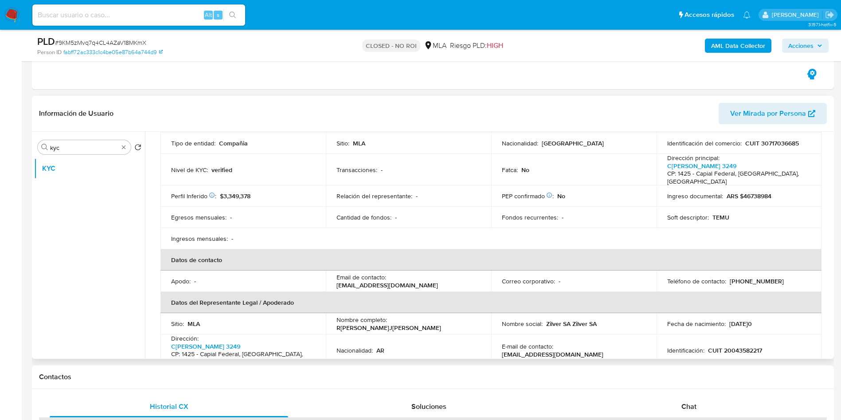
scroll to position [266, 0]
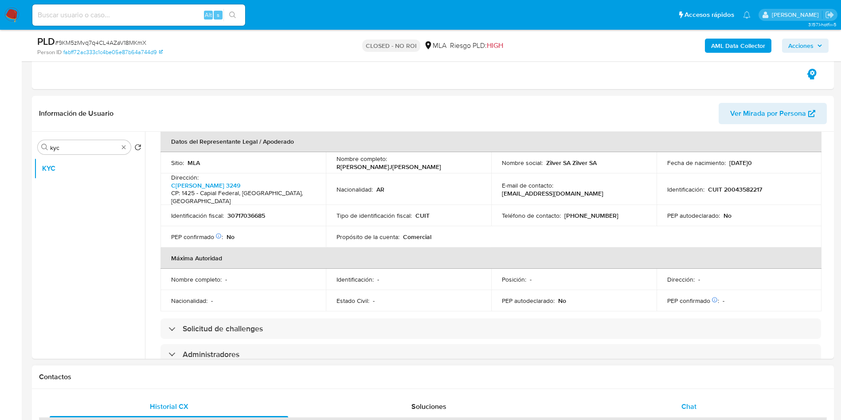
click at [684, 415] on div "Chat" at bounding box center [688, 406] width 238 height 21
click at [690, 409] on span "Chat" at bounding box center [688, 406] width 15 height 10
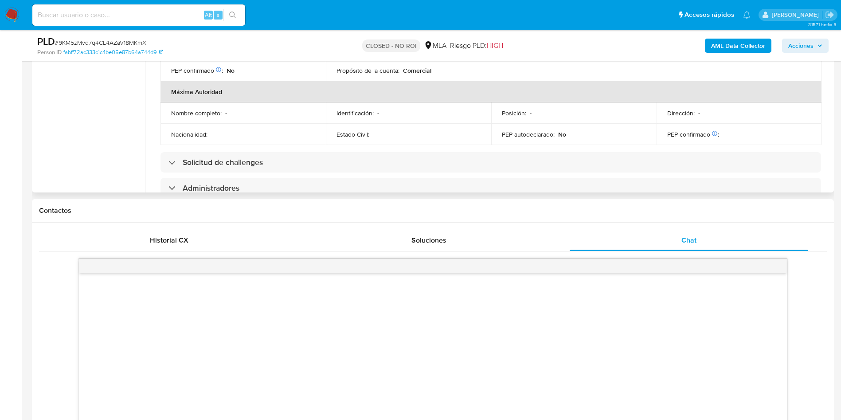
scroll to position [268, 0]
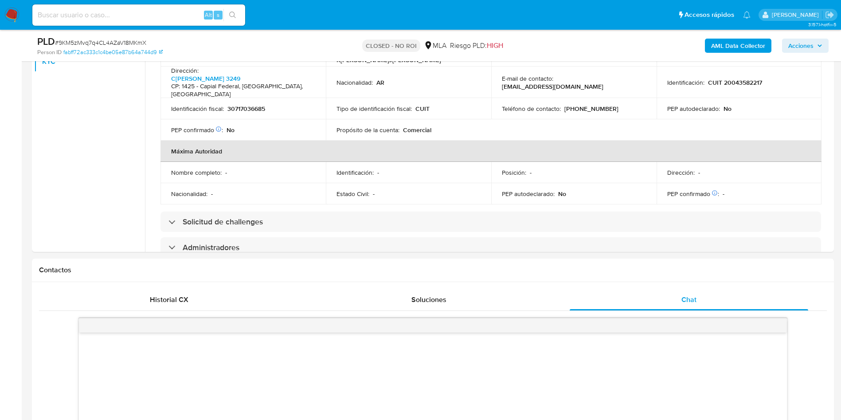
click at [119, 41] on span "# 9KM5zMvq7q4CL4AZaV18MKmX" at bounding box center [100, 42] width 91 height 9
copy span "9KM5zMvq7q4CL4AZaV18MKmX"
click at [119, 41] on span "# 9KM5zMvq7q4CL4AZaV18MKmX" at bounding box center [100, 42] width 91 height 9
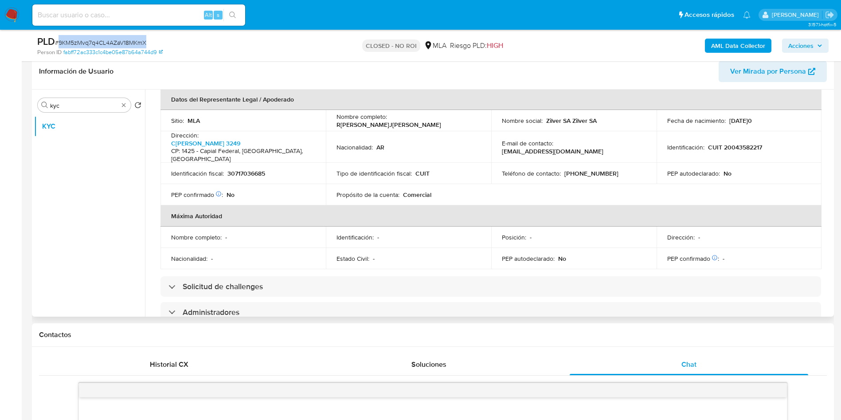
scroll to position [135, 0]
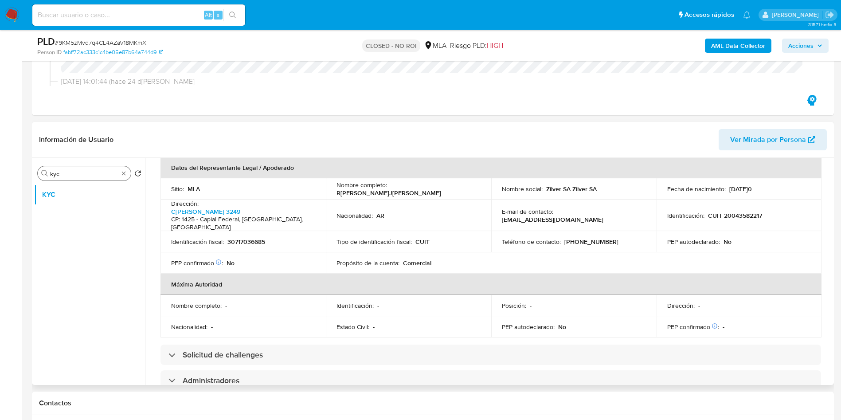
click at [67, 178] on div "Buscar kyc" at bounding box center [84, 173] width 93 height 14
click at [69, 174] on input "kyc" at bounding box center [84, 174] width 68 height 8
click at [69, 173] on input "kyc" at bounding box center [84, 174] width 68 height 8
click at [69, 173] on input "g" at bounding box center [84, 174] width 68 height 8
type input "gene"
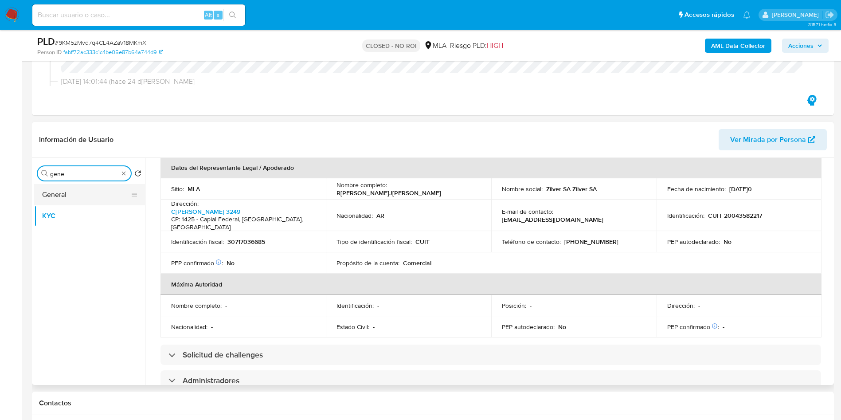
click at [60, 197] on button "General" at bounding box center [86, 194] width 104 height 21
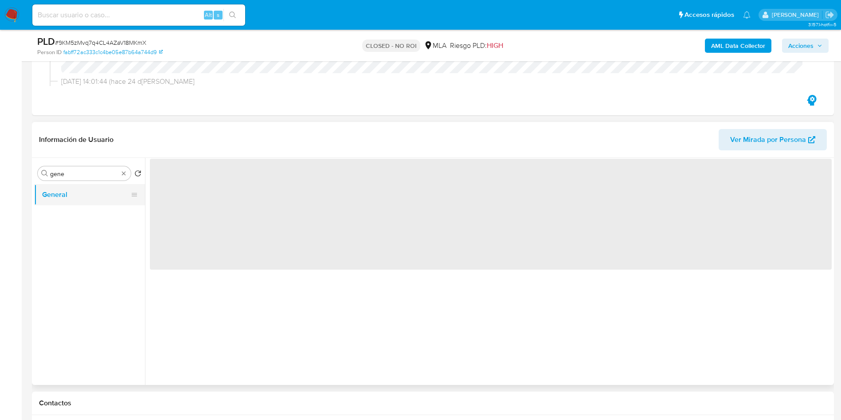
scroll to position [0, 0]
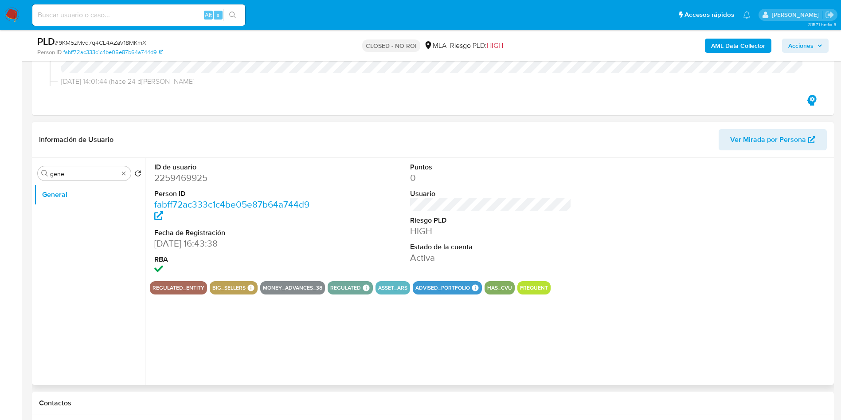
click at [171, 184] on dl "ID de usuario 2259469925 Person ID fabff72ac333c1c4be05e87b64a744d9 Fecha de Re…" at bounding box center [235, 219] width 162 height 114
click at [175, 179] on dd "2259469925" at bounding box center [235, 177] width 162 height 12
copy dd "2259469925"
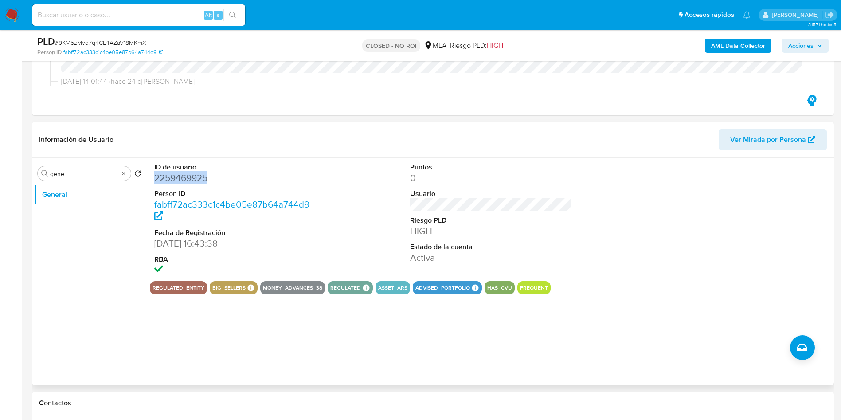
click at [175, 179] on dd "2259469925" at bounding box center [235, 177] width 162 height 12
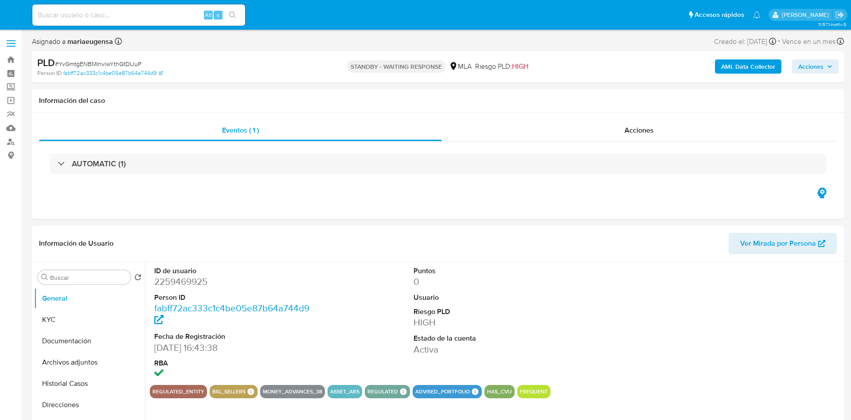
select select "10"
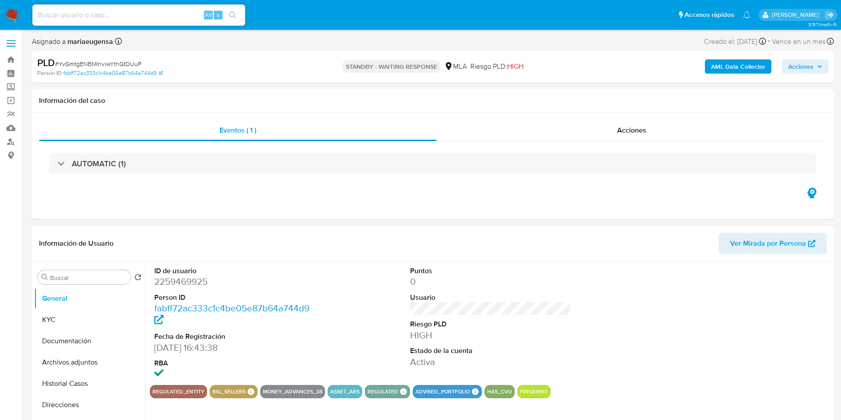
click at [139, 13] on input at bounding box center [138, 15] width 213 height 12
paste input "juIeLteDvS3BpfqaDCJILtpj"
click at [741, 57] on div "AML Data Collector Acciones" at bounding box center [697, 66] width 261 height 21
click at [738, 68] on b "AML Data Collector" at bounding box center [738, 66] width 54 height 14
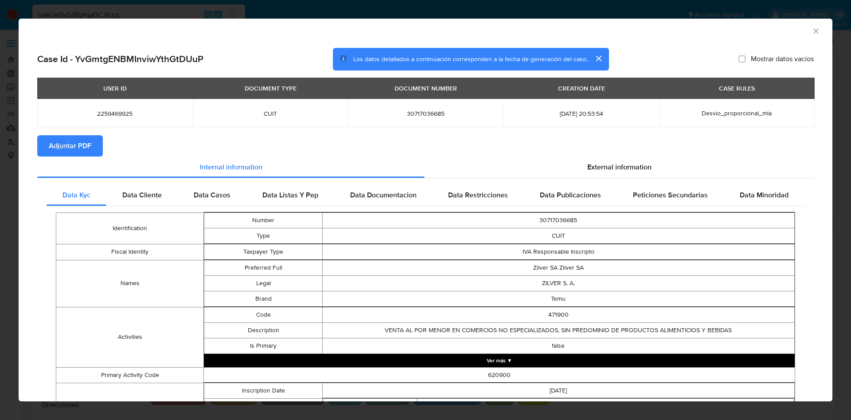
click at [45, 144] on button "Adjuntar PDF" at bounding box center [70, 145] width 66 height 21
drag, startPoint x: 808, startPoint y: 34, endPoint x: 662, endPoint y: 16, distance: 146.9
click at [775, 33] on div "AML Data Collector" at bounding box center [426, 30] width 814 height 22
click at [811, 34] on icon "Cerrar ventana" at bounding box center [815, 31] width 9 height 9
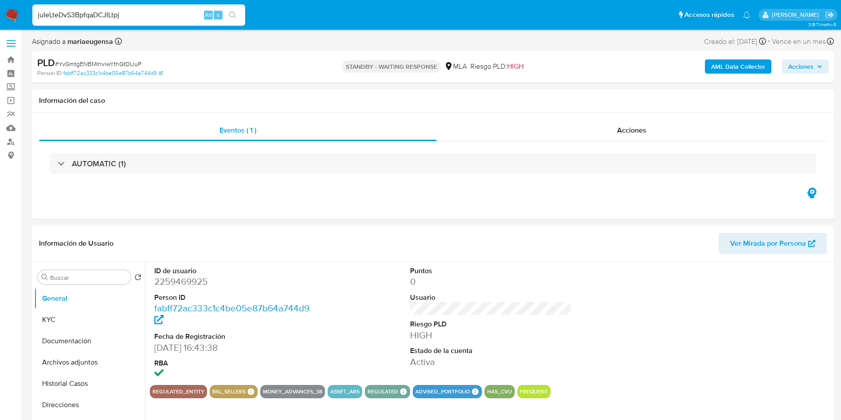
click at [187, 15] on input "juIeLteDvS3BpfqaDCJILtpj" at bounding box center [138, 15] width 213 height 12
click at [187, 14] on input "juIeLteDvS3BpfqaDCJILtpj" at bounding box center [138, 15] width 213 height 12
paste input "rP3VlbxLv1IS9fwGmwFkaRa3"
type input "juIeLteDvS3BpfqaDCJILtpjrP3VlbxLv1IS9fwGmwFkaRa3"
click at [187, 14] on input "juIeLteDvS3BpfqaDCJILtpjrP3VlbxLv1IS9fwGmwFkaRa3" at bounding box center [138, 15] width 213 height 12
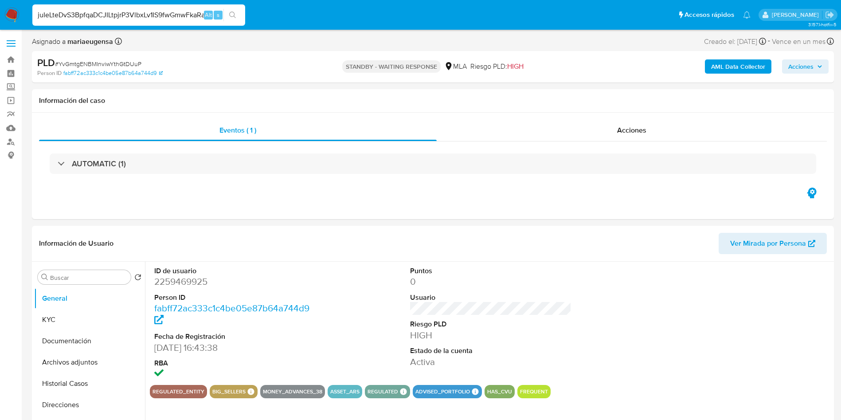
click at [187, 14] on input "juIeLteDvS3BpfqaDCJILtpjrP3VlbxLv1IS9fwGmwFkaRa3" at bounding box center [138, 15] width 213 height 12
paste input "rP3VlbxLv1IS9fwGmwFkaRa3"
type input "rP3VlbxLv1IS9fwGmwFkaRa3"
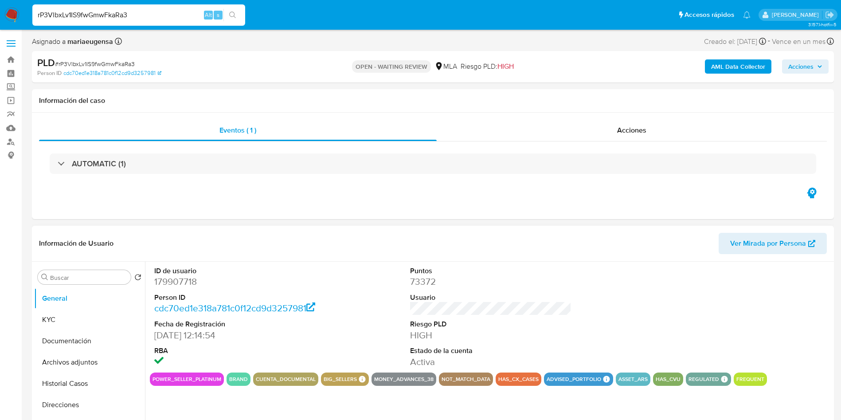
click at [186, 282] on dd "179907718" at bounding box center [235, 281] width 162 height 12
copy dd "179907718"
select select "10"
click at [88, 319] on button "KYC" at bounding box center [86, 319] width 104 height 21
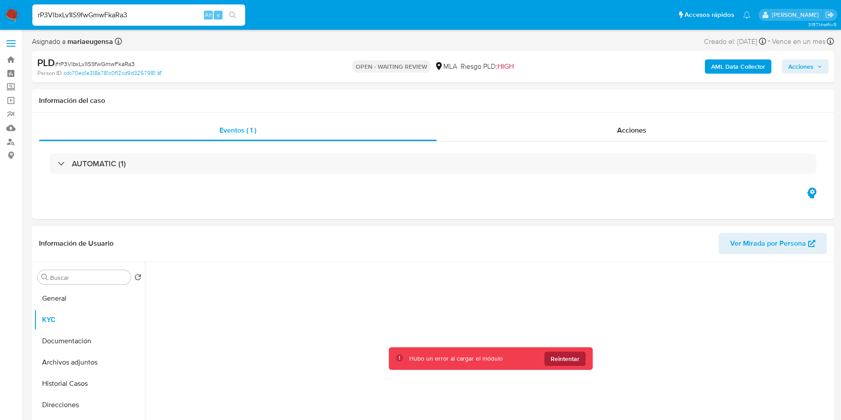
click at [550, 359] on span "Reintentar" at bounding box center [564, 358] width 29 height 14
click at [550, 352] on span "Reintentar" at bounding box center [564, 358] width 29 height 14
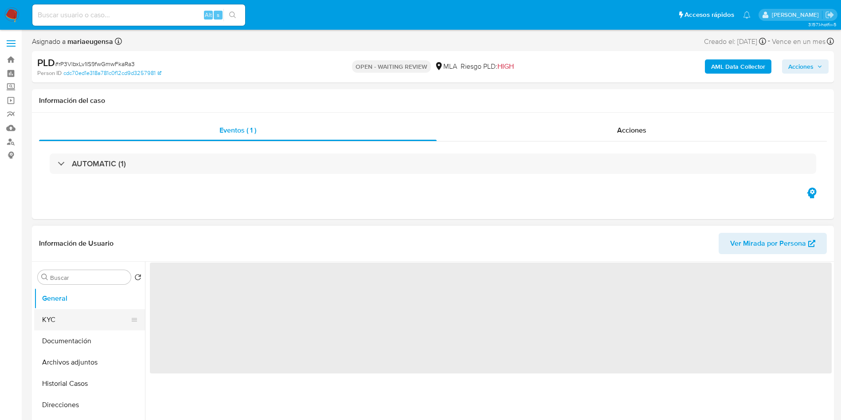
click at [111, 324] on button "KYC" at bounding box center [86, 319] width 104 height 21
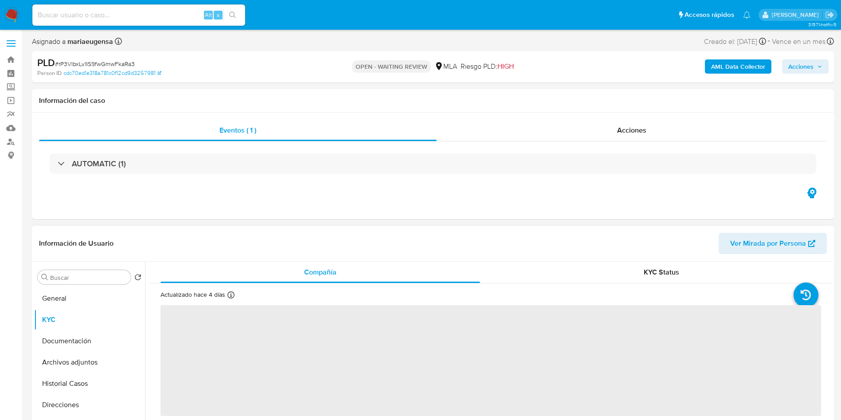
select select "10"
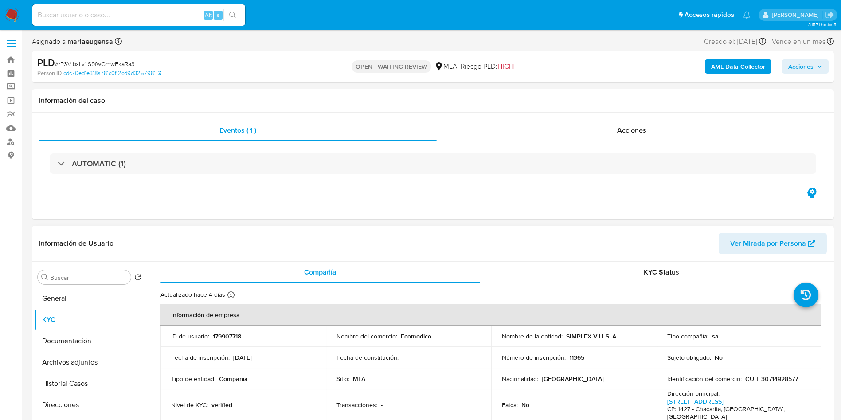
click at [407, 337] on p "Ecomodico" at bounding box center [416, 336] width 31 height 8
copy p "Ecomodico"
click at [105, 62] on span "# rP3VlbxLv1IS9fwGmwFkaRa3" at bounding box center [95, 63] width 80 height 9
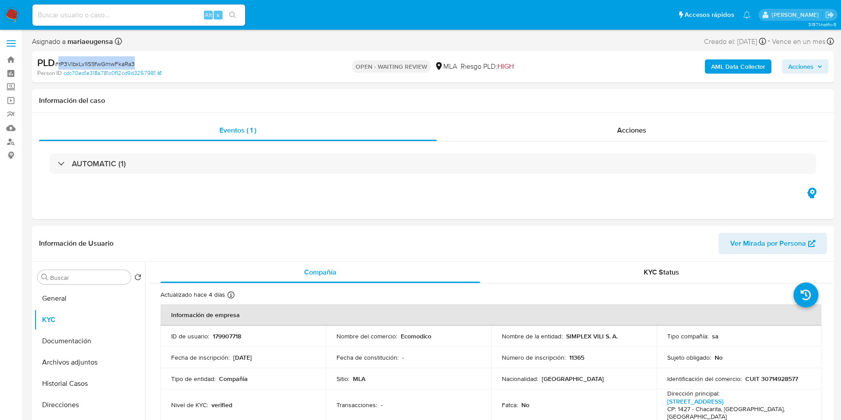
copy span "rP3VlbxLv1IS9fwGmwFkaRa3"
click at [119, 15] on input at bounding box center [138, 15] width 213 height 12
paste input "rP3VlbxLv1IS9fwGmwFkaRa3"
type input "rP3VlbxLv1IS9fwGmwFkaRa3"
click at [165, 16] on input "rP3VlbxLv1IS9fwGmwFkaRa3" at bounding box center [138, 15] width 213 height 12
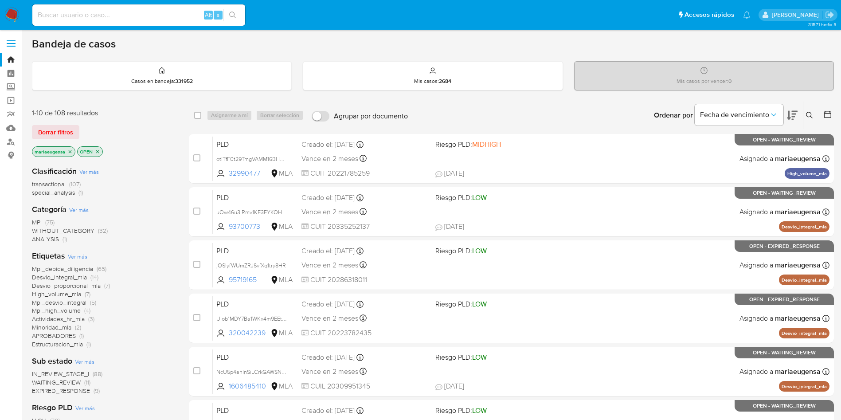
click at [809, 114] on icon at bounding box center [809, 115] width 7 height 7
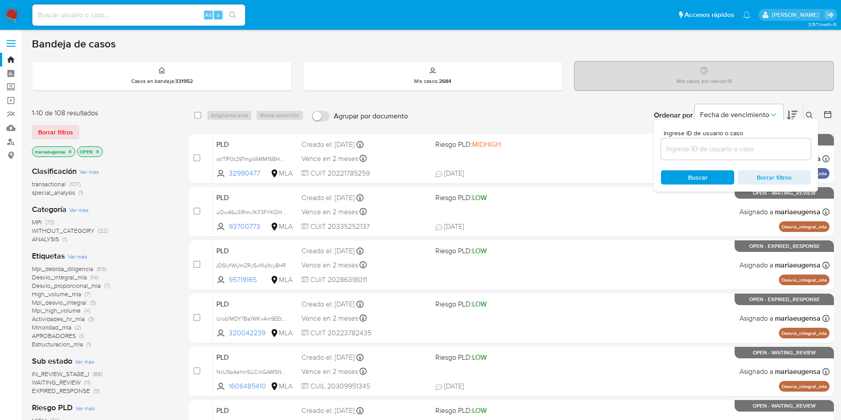
click at [753, 145] on input at bounding box center [736, 149] width 150 height 12
type input "rP3VlbxLv1IS9fwGmwFkaRa3"
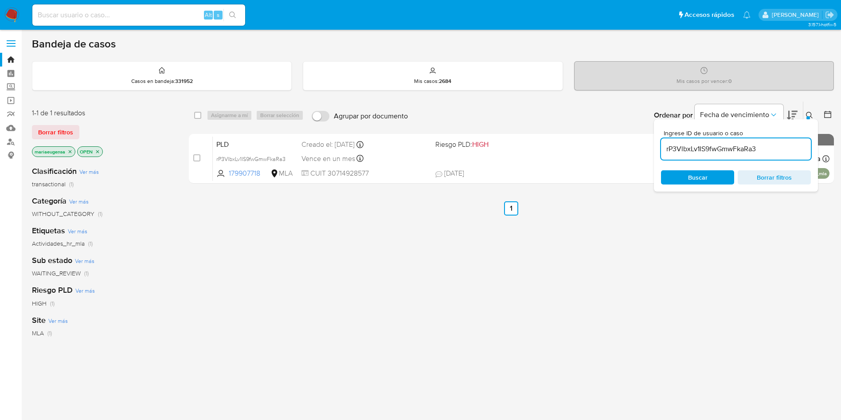
click at [807, 118] on div at bounding box center [808, 118] width 4 height 4
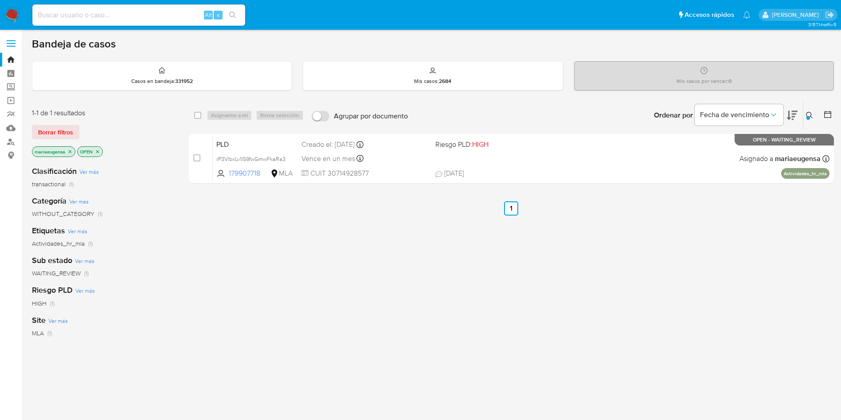
drag, startPoint x: 196, startPoint y: 157, endPoint x: 259, endPoint y: 120, distance: 73.1
click at [200, 154] on span at bounding box center [196, 157] width 7 height 7
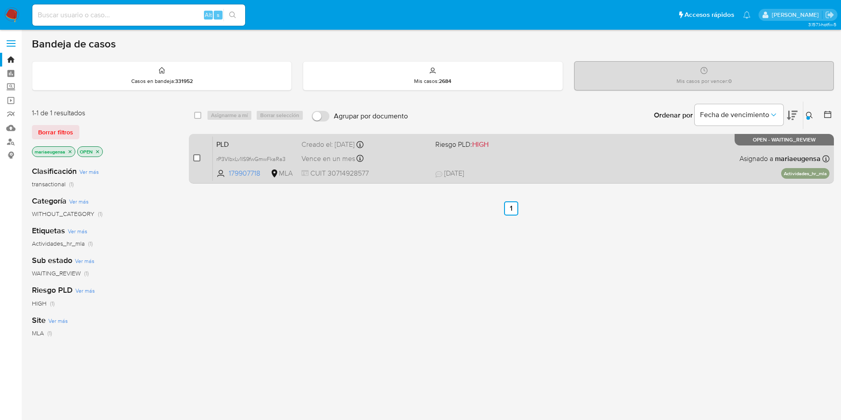
click at [199, 156] on div "case-item-checkbox No es posible asignar el caso" at bounding box center [202, 158] width 19 height 45
click at [199, 156] on input "checkbox" at bounding box center [196, 157] width 7 height 7
checkbox input "true"
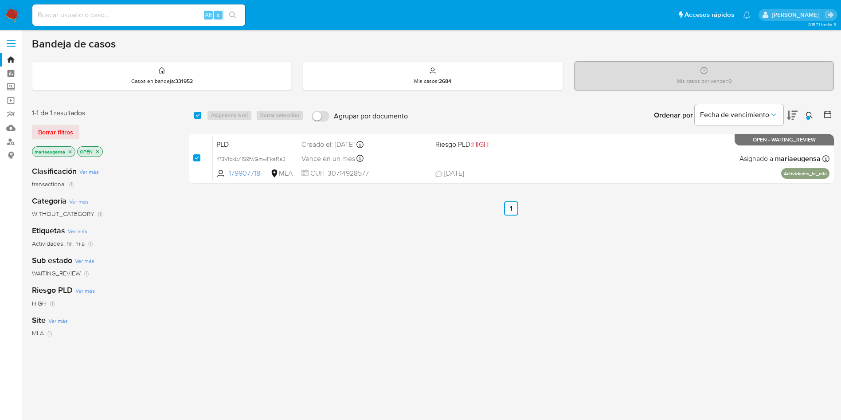
checkbox input "true"
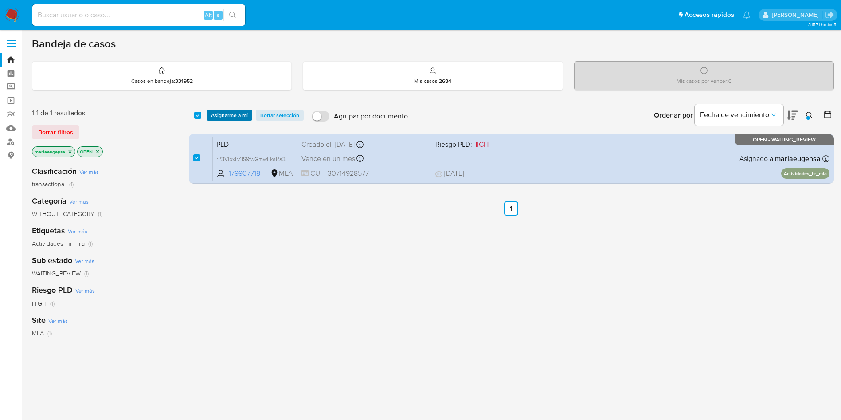
click at [247, 114] on span "Asignarme a mí" at bounding box center [229, 115] width 37 height 9
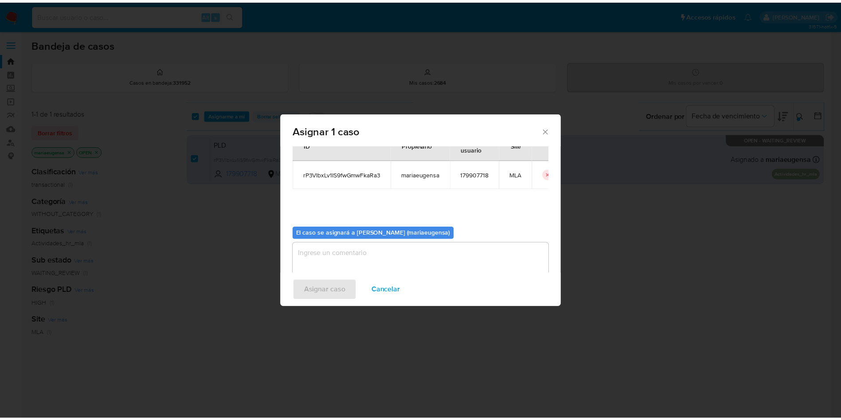
scroll to position [46, 0]
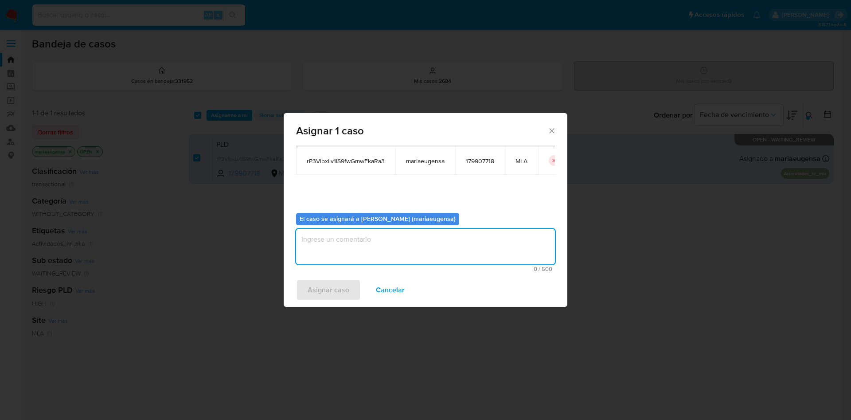
click at [319, 245] on textarea "assign-modal" at bounding box center [425, 246] width 259 height 35
click at [312, 288] on span "Asignar caso" at bounding box center [329, 289] width 42 height 19
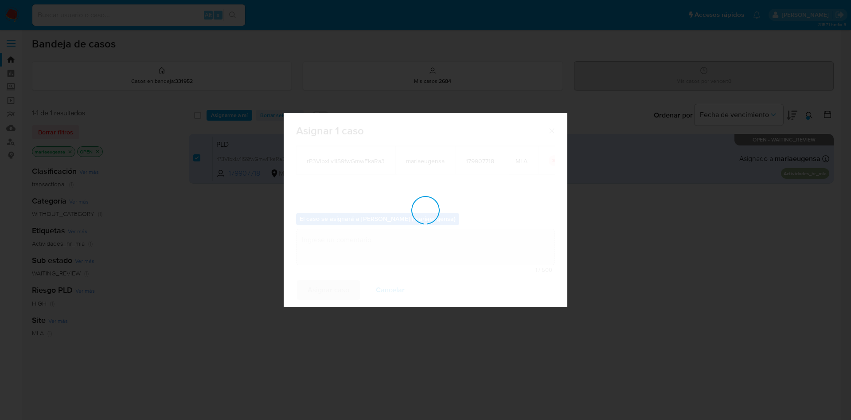
checkbox input "false"
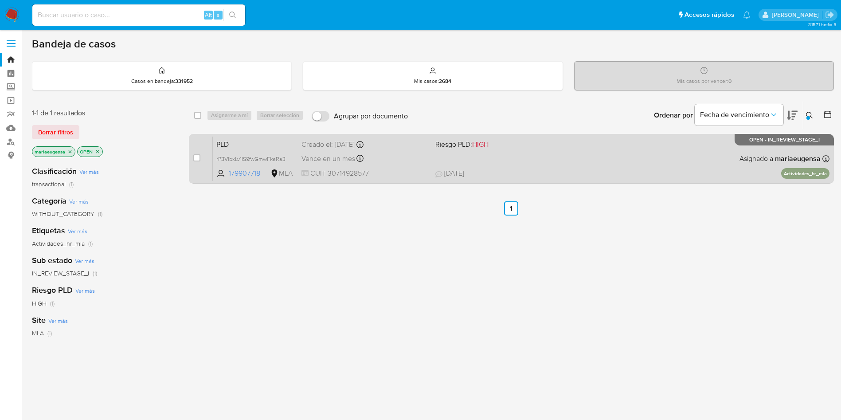
click at [246, 145] on span "PLD" at bounding box center [255, 144] width 78 height 12
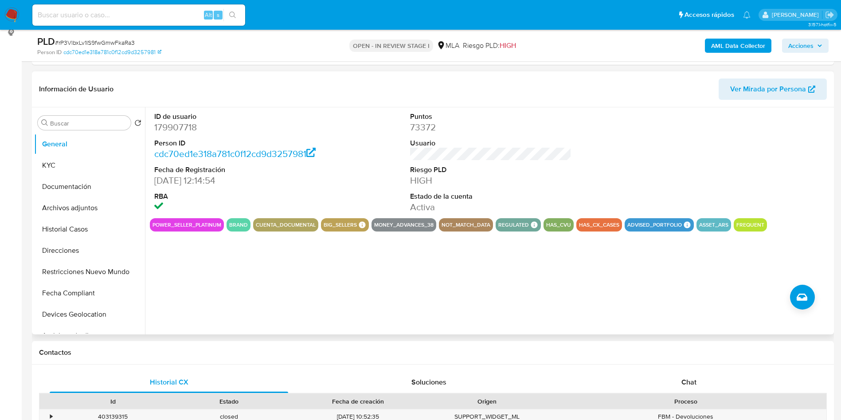
scroll to position [266, 0]
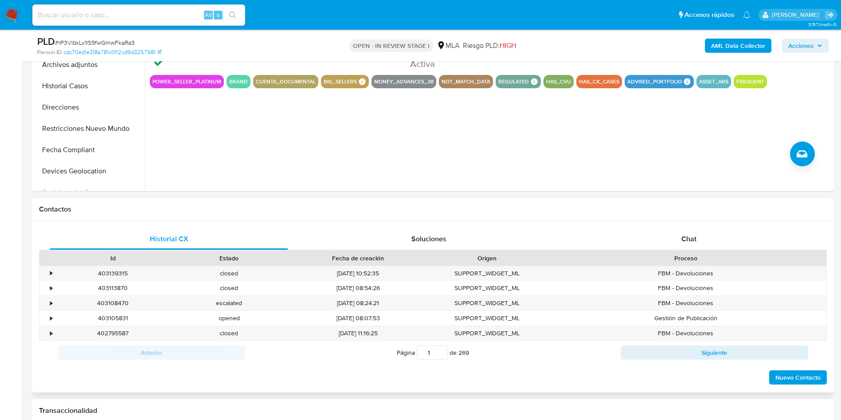
select select "10"
click at [671, 238] on div "Chat" at bounding box center [688, 238] width 238 height 21
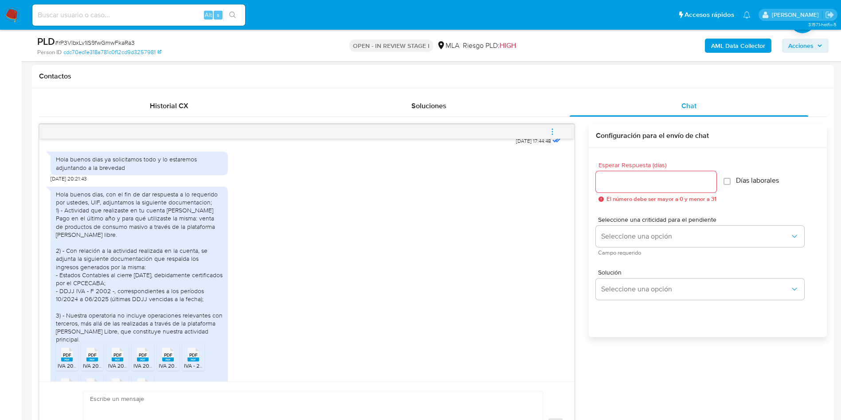
scroll to position [413, 0]
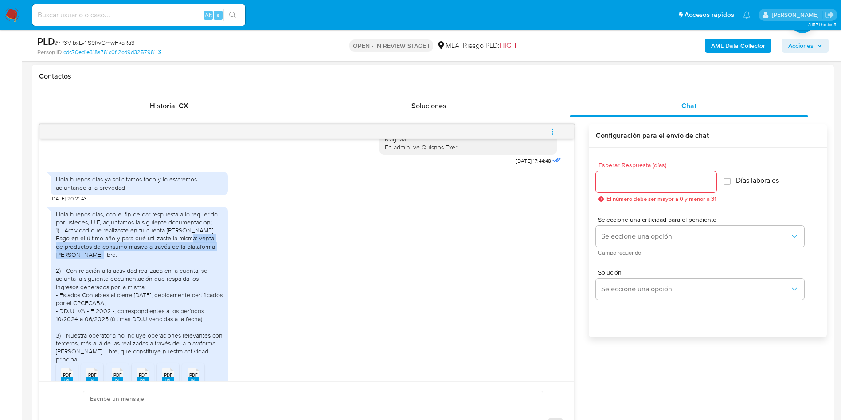
drag, startPoint x: 121, startPoint y: 268, endPoint x: 174, endPoint y: 253, distance: 54.6
click at [174, 253] on div "Hola buenos dias, con el fin de dar respuesta a lo requerido por ustedes, UIF, …" at bounding box center [139, 286] width 167 height 153
copy div "venta de productos de consumo masivo a través de la plataforma [PERSON_NAME] li…"
click at [437, 292] on div "Hola buenos dias, con el fin de dar respuesta a lo requerido por ustedes, UIF, …" at bounding box center [307, 318] width 512 height 233
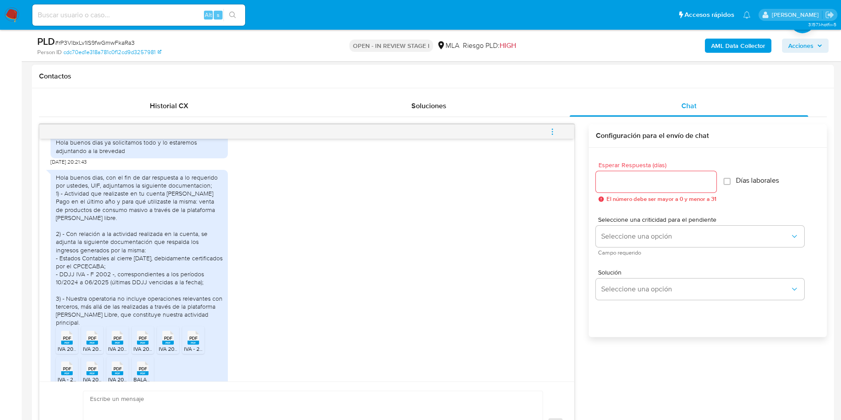
scroll to position [479, 0]
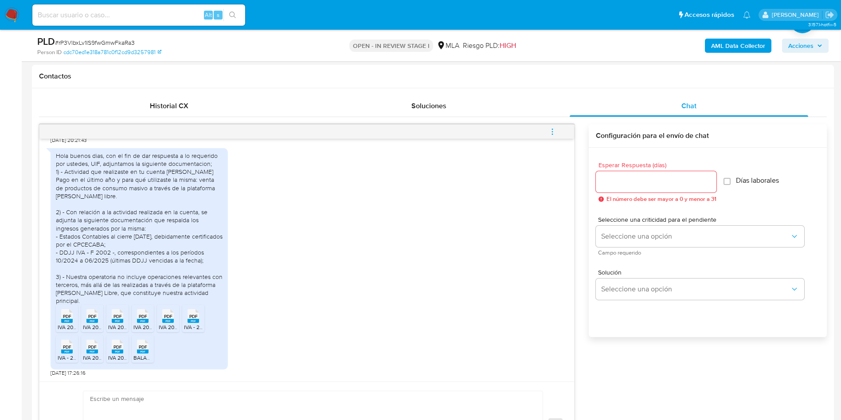
drag, startPoint x: 557, startPoint y: 129, endPoint x: 535, endPoint y: 144, distance: 26.3
click at [555, 129] on button "menu-action" at bounding box center [551, 131] width 29 height 21
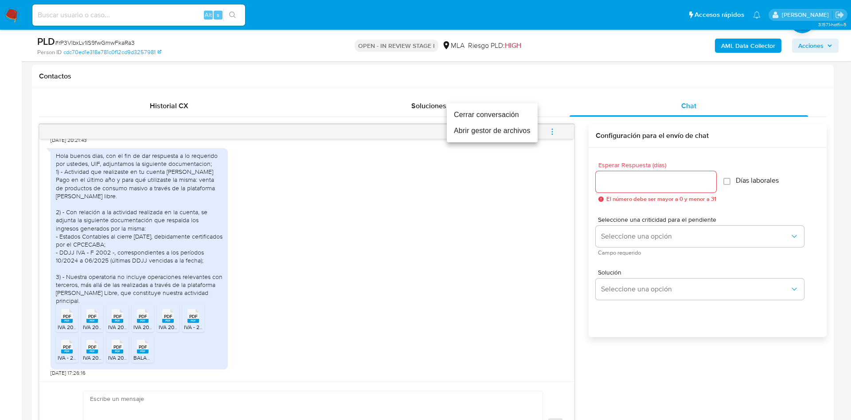
click at [500, 134] on li "Abrir gestor de archivos" at bounding box center [492, 131] width 91 height 16
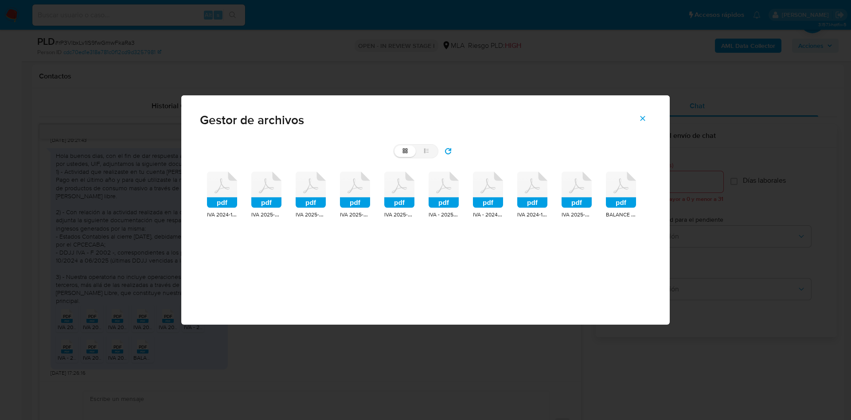
click at [224, 186] on icon at bounding box center [222, 189] width 30 height 36
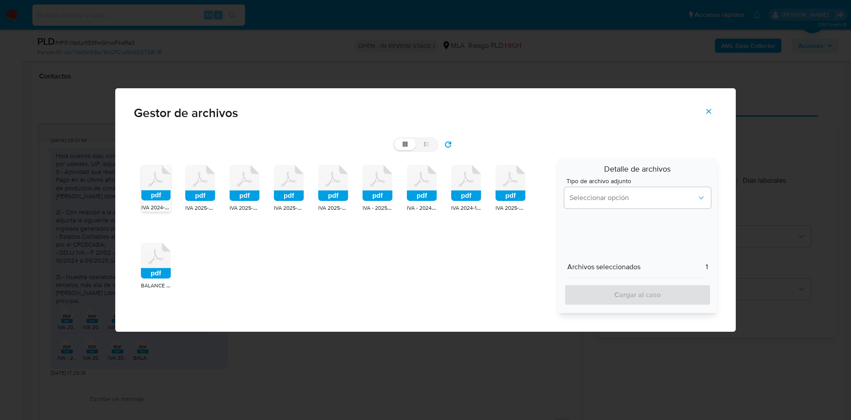
click at [161, 193] on rect at bounding box center [155, 195] width 29 height 10
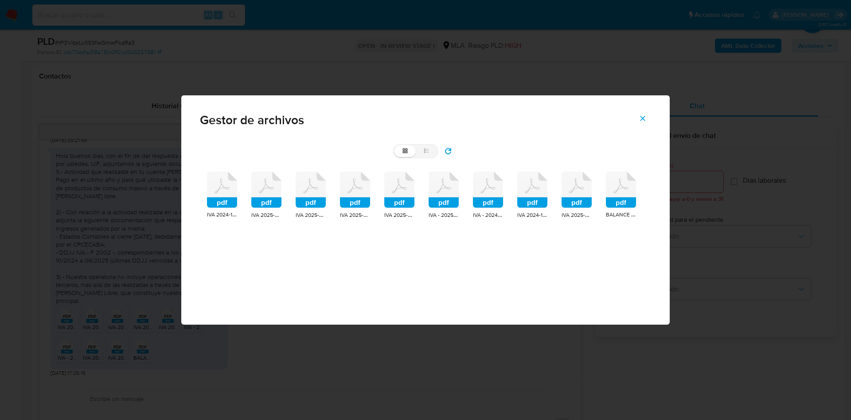
click at [210, 174] on icon at bounding box center [222, 189] width 30 height 36
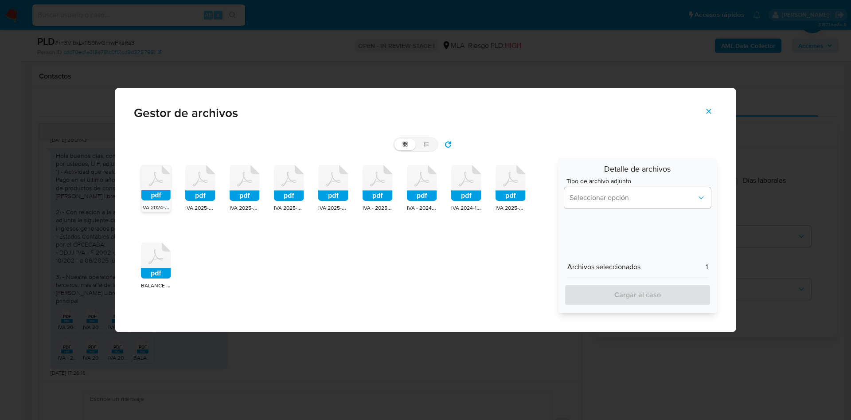
click at [165, 200] on icon at bounding box center [155, 182] width 29 height 35
click at [196, 208] on span "IVA 2025-05.pdf" at bounding box center [204, 207] width 39 height 9
click at [251, 191] on rect at bounding box center [245, 196] width 30 height 11
click at [273, 192] on div "pdf IVA 2024-10.pdf pdf IVA 2025-05.pdf pdf IVA 2025-04.pdf pdf IVA 2025-02.pdf…" at bounding box center [343, 235] width 418 height 155
click at [285, 193] on rect at bounding box center [289, 196] width 30 height 11
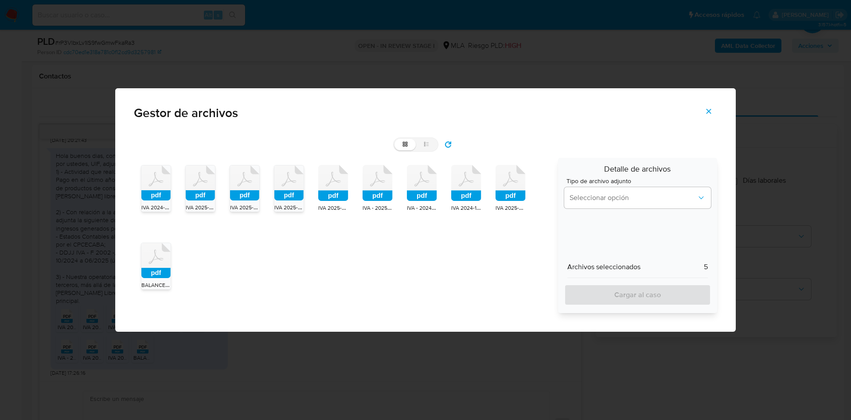
click at [341, 200] on rect at bounding box center [333, 196] width 30 height 11
click at [389, 199] on rect at bounding box center [377, 196] width 30 height 11
click at [423, 193] on rect at bounding box center [422, 196] width 30 height 11
click at [460, 191] on rect at bounding box center [466, 196] width 30 height 11
click at [510, 194] on rect at bounding box center [510, 196] width 30 height 11
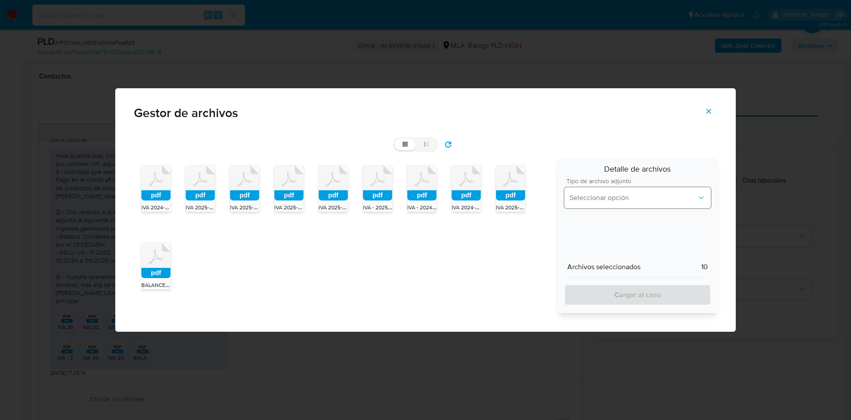
drag, startPoint x: 584, startPoint y: 184, endPoint x: 586, endPoint y: 190, distance: 6.7
click at [584, 184] on span "Tipo de archivo adjunto" at bounding box center [639, 181] width 147 height 6
click at [586, 192] on button "Seleccionar opción" at bounding box center [637, 197] width 147 height 21
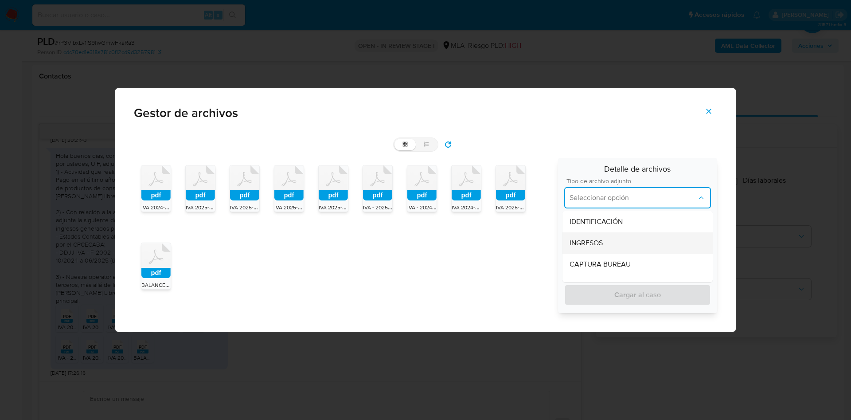
click at [575, 241] on span "INGRESOS" at bounding box center [585, 242] width 33 height 9
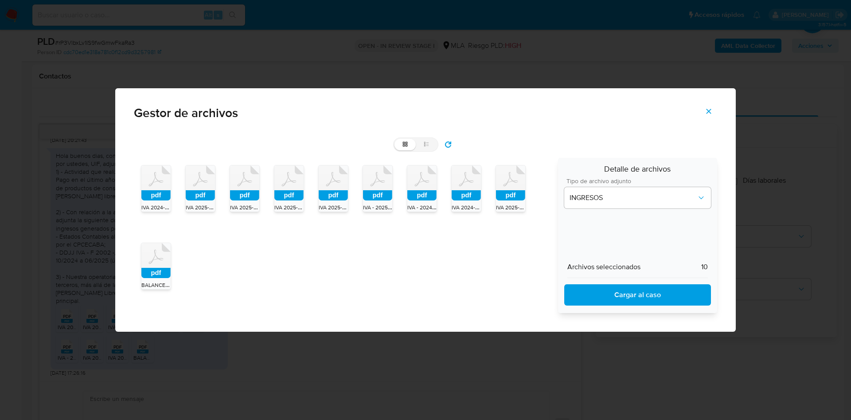
click at [610, 295] on span "Cargar al caso" at bounding box center [638, 294] width 124 height 19
click at [708, 108] on icon "Cerrar" at bounding box center [709, 111] width 8 height 8
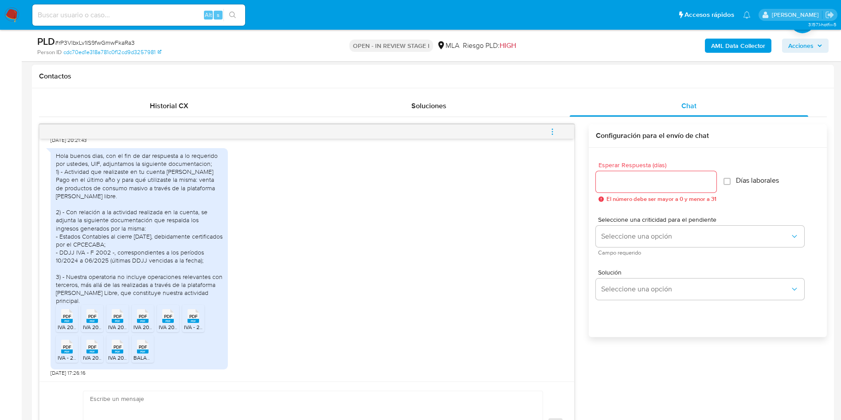
drag, startPoint x: 72, startPoint y: 322, endPoint x: 65, endPoint y: 350, distance: 28.9
click at [72, 322] on rect at bounding box center [67, 321] width 12 height 4
click at [65, 352] on rect at bounding box center [67, 351] width 12 height 4
click at [90, 319] on div "PDF PDF" at bounding box center [92, 314] width 19 height 17
click at [97, 358] on span "IVA 2024-11.pdf" at bounding box center [101, 358] width 36 height 8
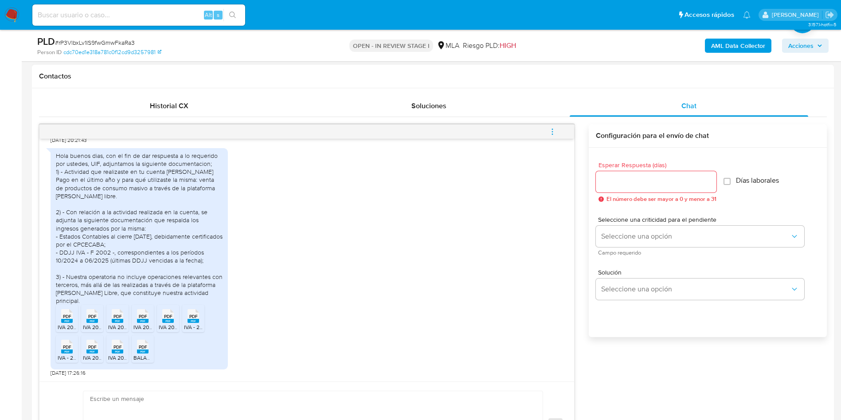
click at [115, 319] on rect at bounding box center [118, 321] width 12 height 4
click at [117, 351] on rect at bounding box center [118, 351] width 12 height 4
click at [141, 313] on span "PDF" at bounding box center [143, 316] width 8 height 6
click at [134, 354] on span "BALANCE SIMPLEX VILI [DATE] - Certificado CPCECABA - Firmado.pdf" at bounding box center [215, 358] width 165 height 8
drag, startPoint x: 163, startPoint y: 314, endPoint x: 206, endPoint y: 314, distance: 43.0
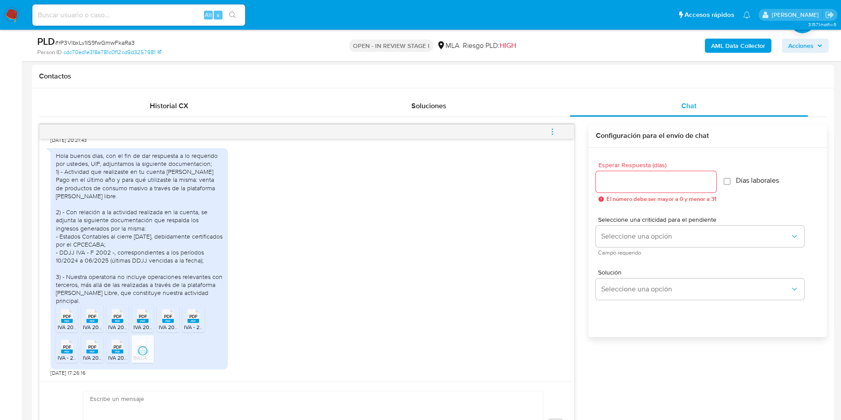
click at [166, 313] on div "PDF PDF" at bounding box center [168, 314] width 19 height 17
click at [195, 313] on span "PDF" at bounding box center [193, 316] width 8 height 6
